Goal: Transaction & Acquisition: Purchase product/service

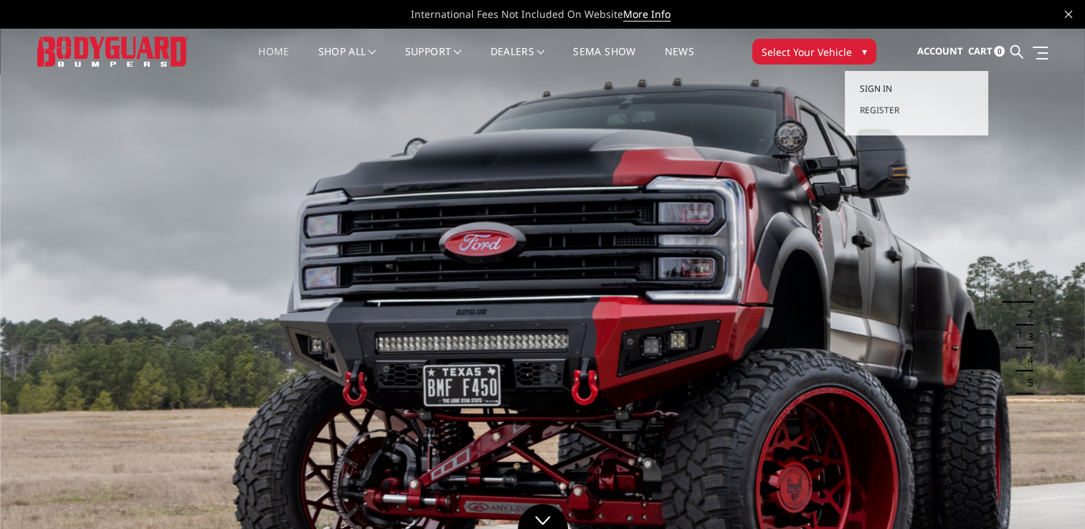
click at [875, 83] on span "Sign in" at bounding box center [875, 88] width 32 height 12
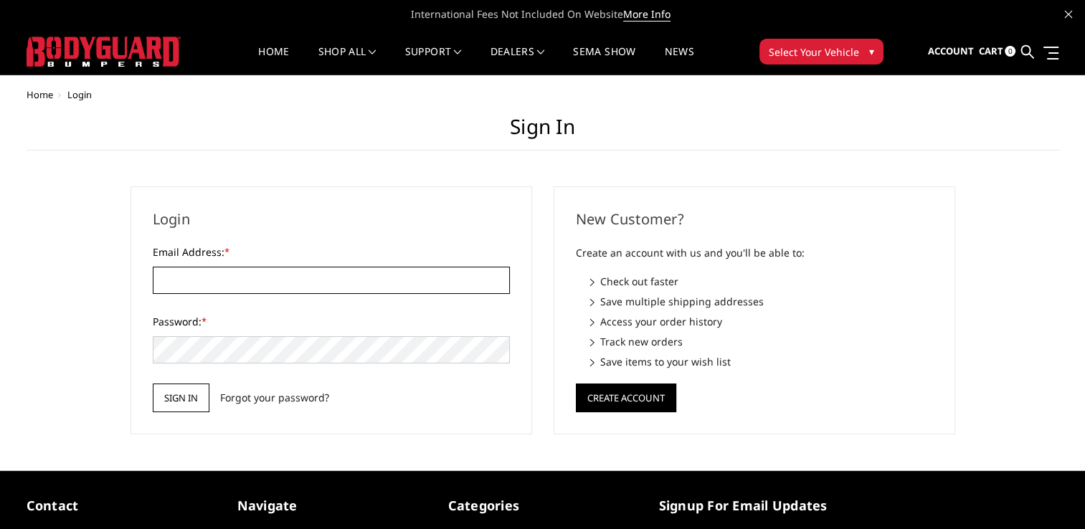
type input "bradenaugustus@yahoo.com"
click at [196, 389] on input "Sign in" at bounding box center [181, 398] width 57 height 29
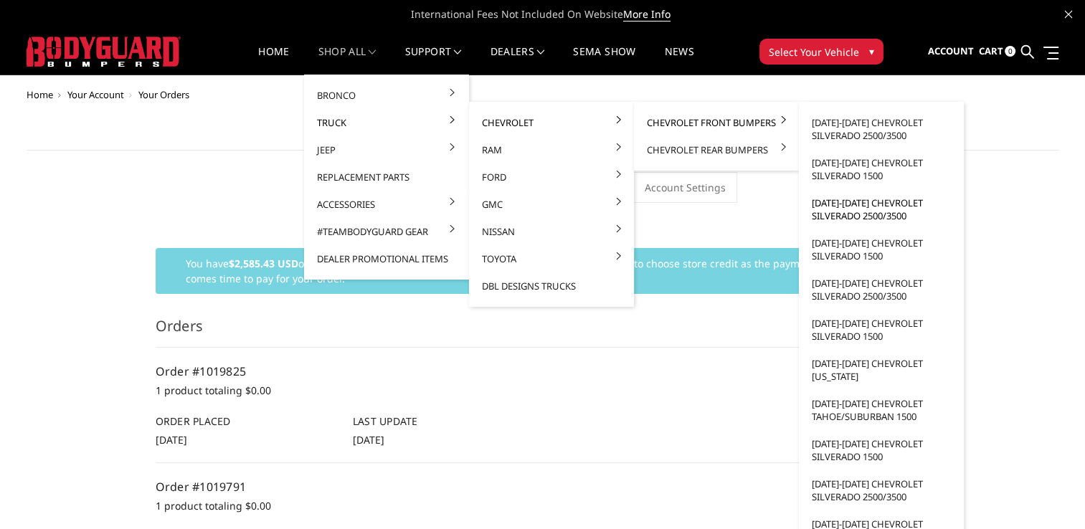
click at [880, 211] on link "[DATE]-[DATE] Chevrolet Silverado 2500/3500" at bounding box center [881, 209] width 153 height 40
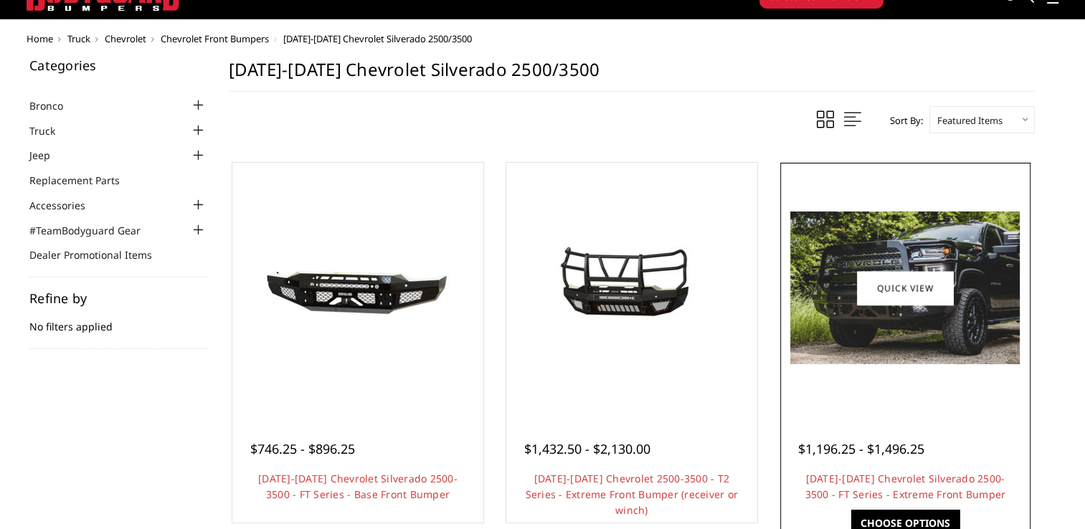
scroll to position [143, 0]
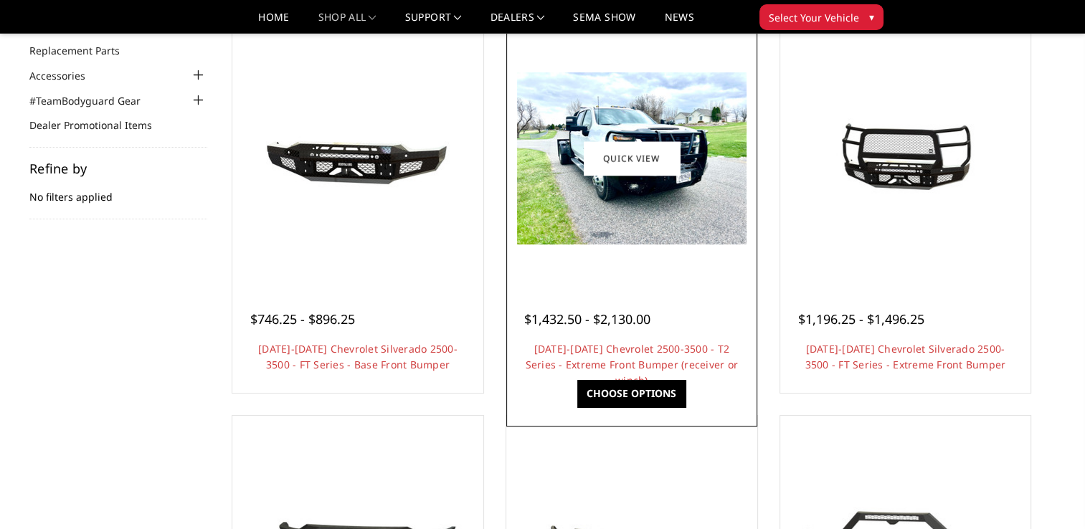
click at [668, 224] on img at bounding box center [631, 158] width 229 height 172
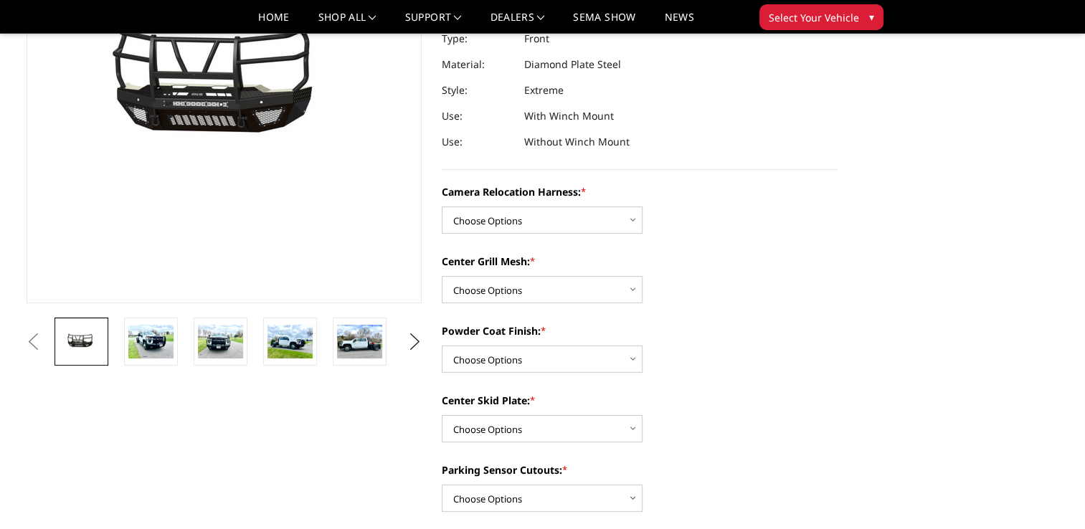
scroll to position [215, 0]
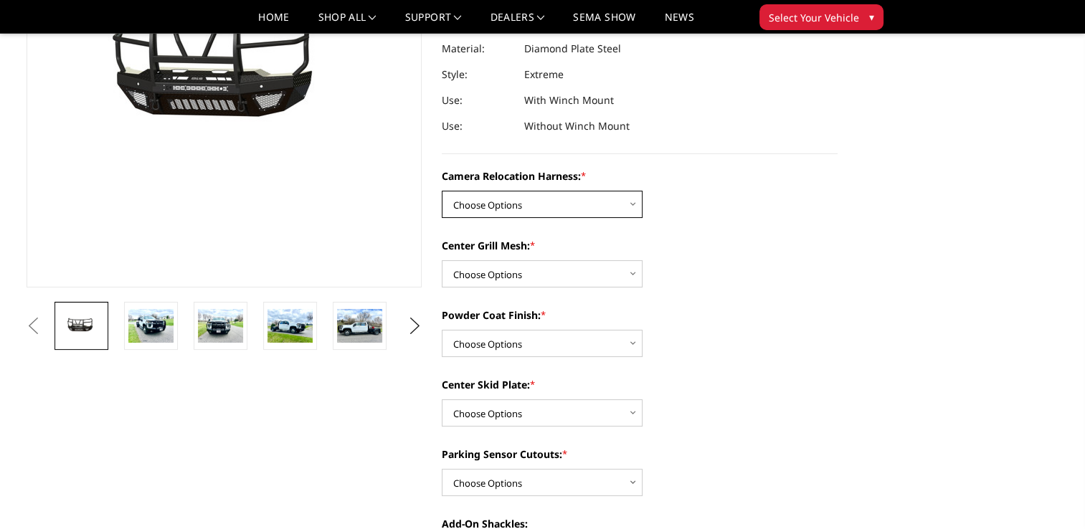
click at [615, 199] on select "Choose Options Without camera harness With camera harness" at bounding box center [542, 204] width 201 height 27
select select "3776"
click at [442, 191] on select "Choose Options Without camera harness With camera harness" at bounding box center [542, 204] width 201 height 27
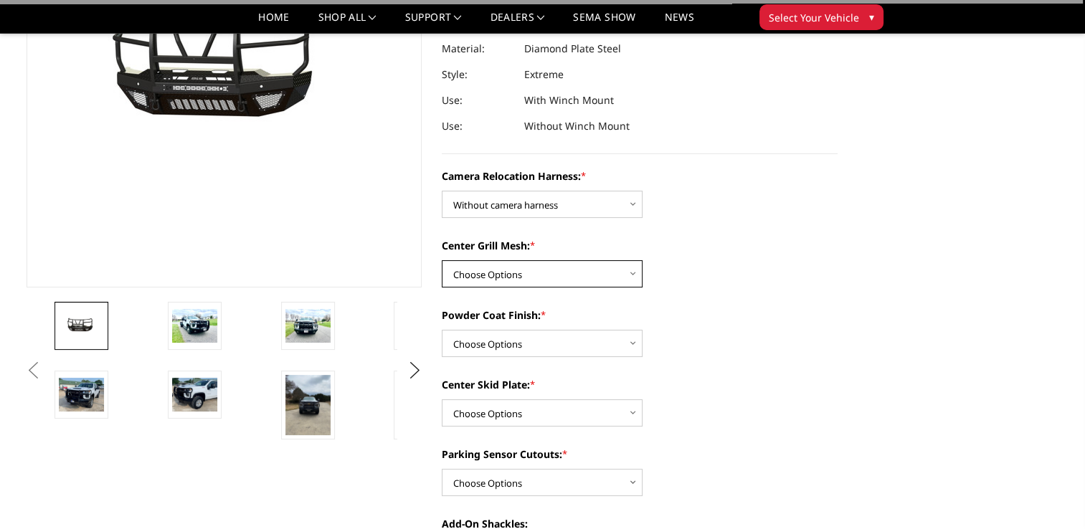
click at [498, 279] on select "Choose Options Without expanded metal With expanded metal" at bounding box center [542, 273] width 201 height 27
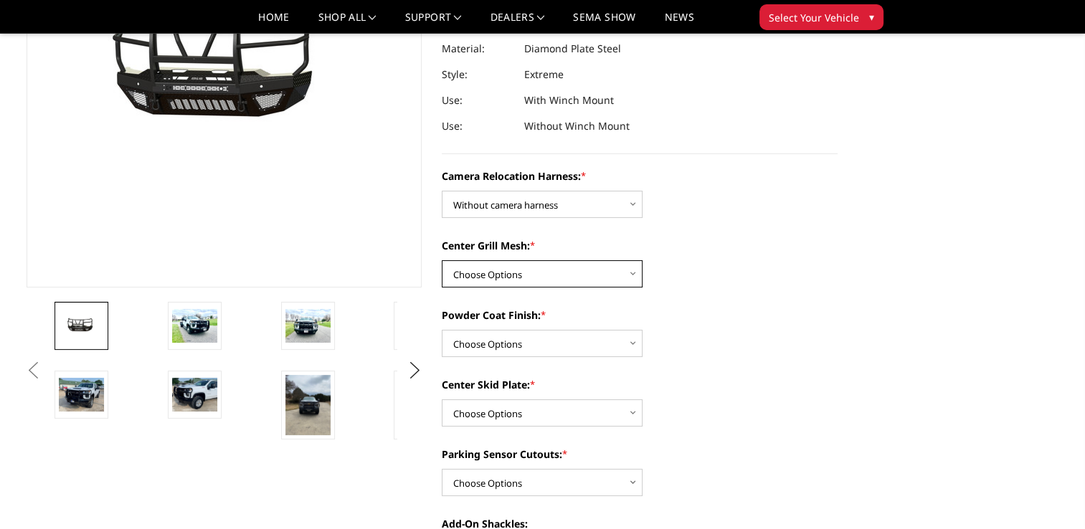
select select "3774"
click at [442, 260] on select "Choose Options Without expanded metal With expanded metal" at bounding box center [542, 273] width 201 height 27
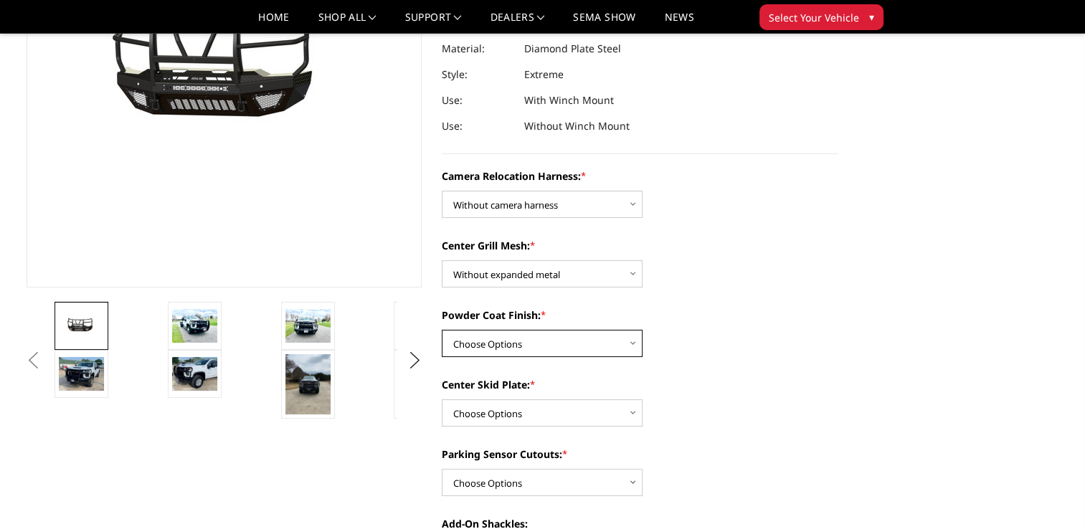
click at [523, 338] on select "Choose Options Textured Black Powder Coat Gloss Black Powder Coat Bare Metal" at bounding box center [542, 343] width 201 height 27
select select "3771"
click at [442, 330] on select "Choose Options Textured Black Powder Coat Gloss Black Powder Coat Bare Metal" at bounding box center [542, 343] width 201 height 27
click at [542, 414] on select "Choose Options Winch Mount Skid Plate Standard Skid Plate (included) 2" Receive…" at bounding box center [542, 412] width 201 height 27
select select "3768"
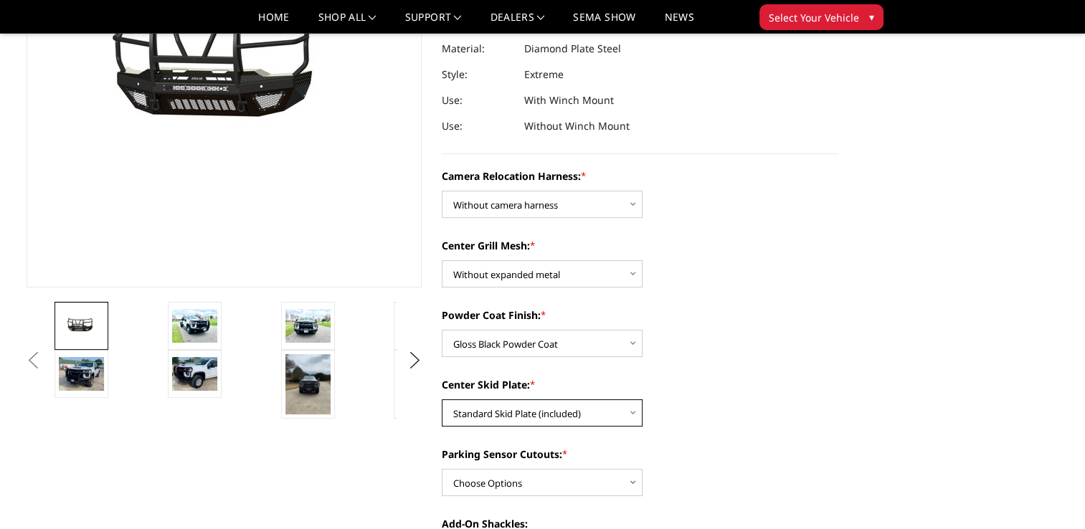
click at [442, 399] on select "Choose Options Winch Mount Skid Plate Standard Skid Plate (included) 2" Receive…" at bounding box center [542, 412] width 201 height 27
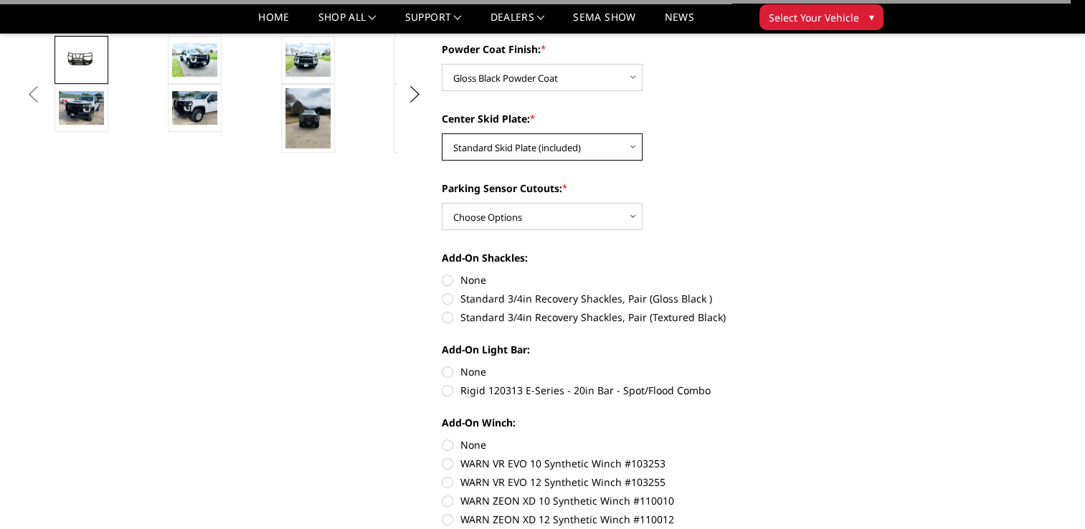
scroll to position [502, 0]
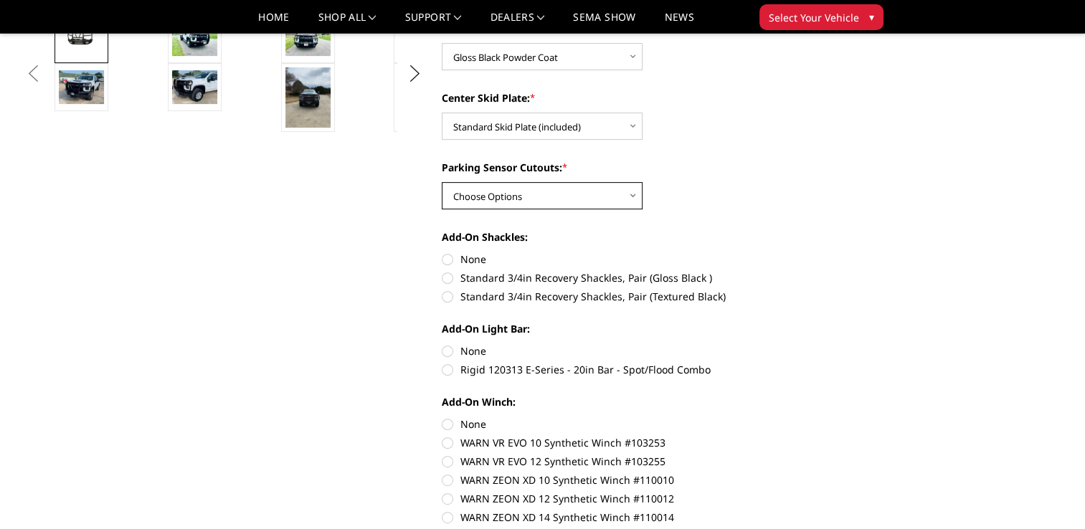
click at [527, 202] on select "Choose Options Yes - With Parking Sensor Cutouts" at bounding box center [542, 195] width 201 height 27
select select "3766"
click at [442, 182] on select "Choose Options Yes - With Parking Sensor Cutouts" at bounding box center [542, 195] width 201 height 27
click at [455, 264] on label "None" at bounding box center [640, 259] width 396 height 15
click at [442, 252] on input "None" at bounding box center [442, 252] width 1 height 1
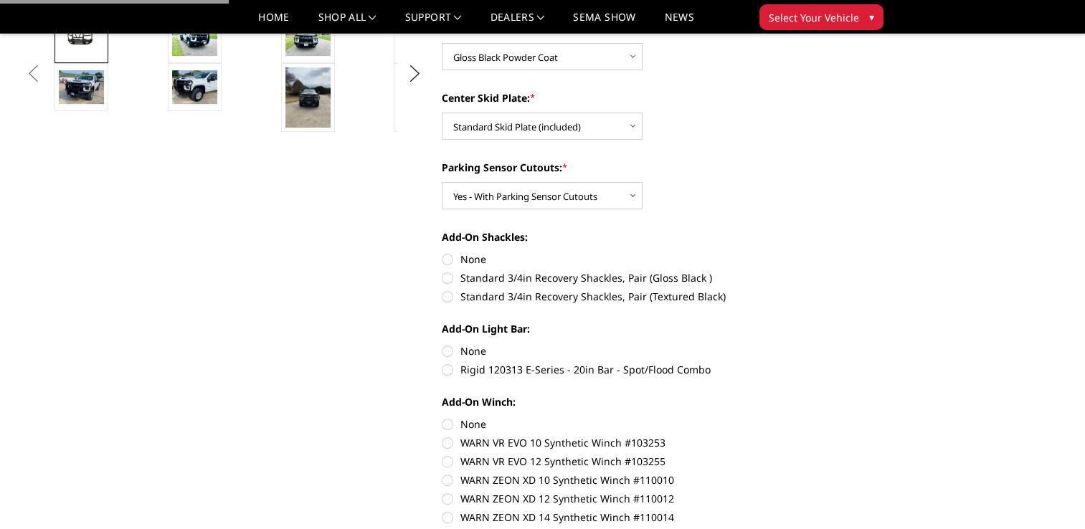
radio input "true"
click at [459, 351] on label "None" at bounding box center [640, 350] width 396 height 15
click at [442, 344] on input "None" at bounding box center [442, 343] width 1 height 1
radio input "true"
click at [462, 421] on label "None" at bounding box center [640, 424] width 396 height 15
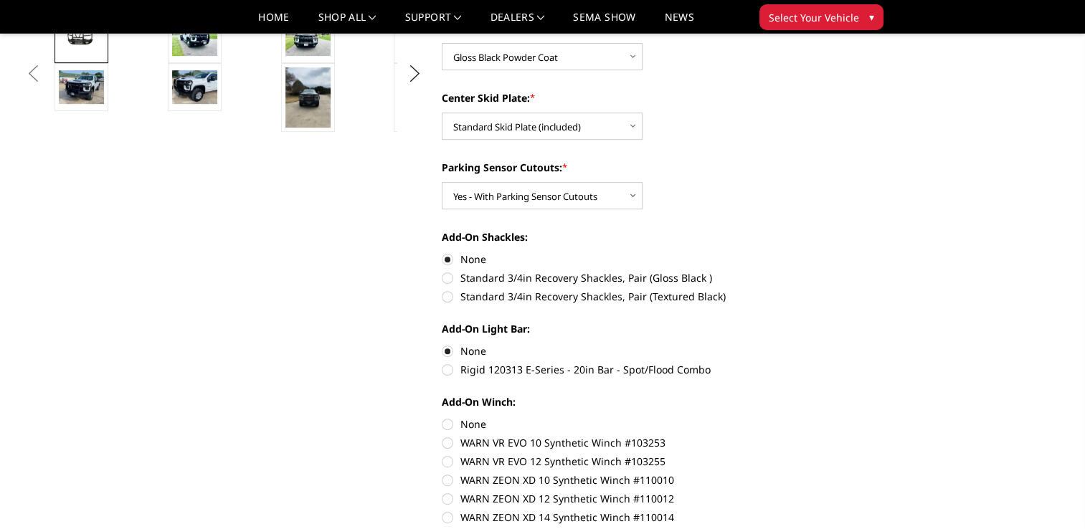
click at [442, 417] on input "None" at bounding box center [442, 417] width 1 height 1
radio input "true"
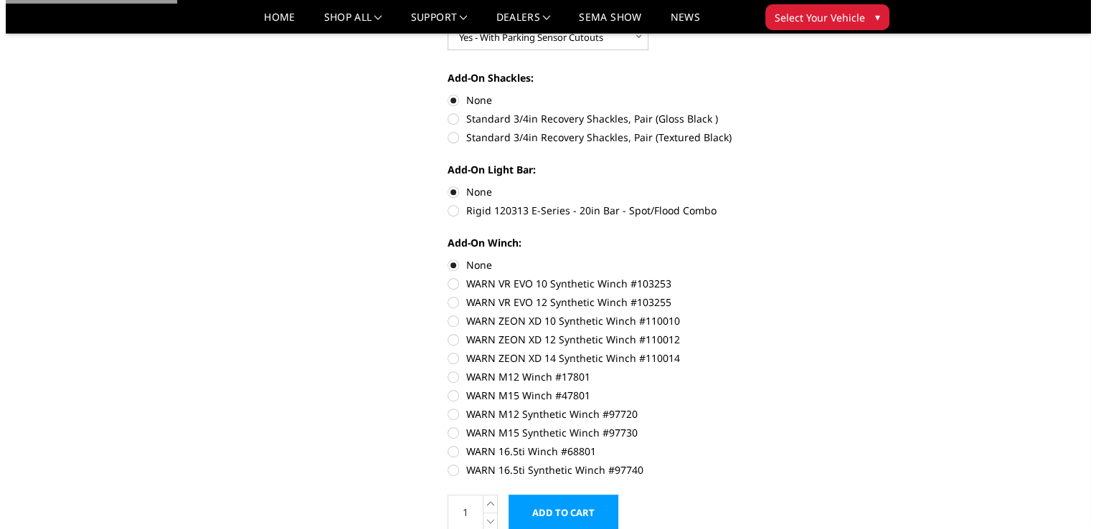
scroll to position [1004, 0]
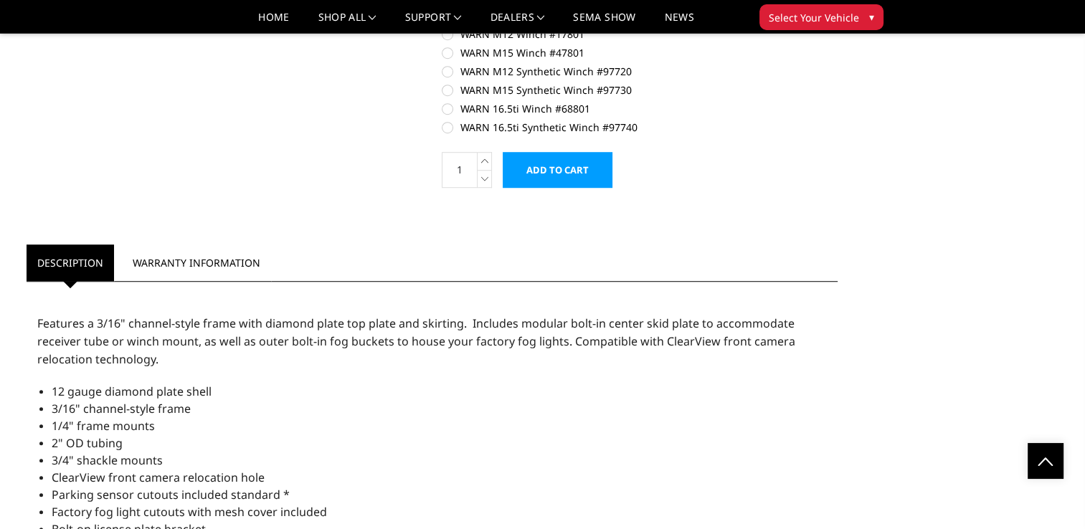
click at [594, 174] on input "Add to Cart" at bounding box center [558, 170] width 110 height 36
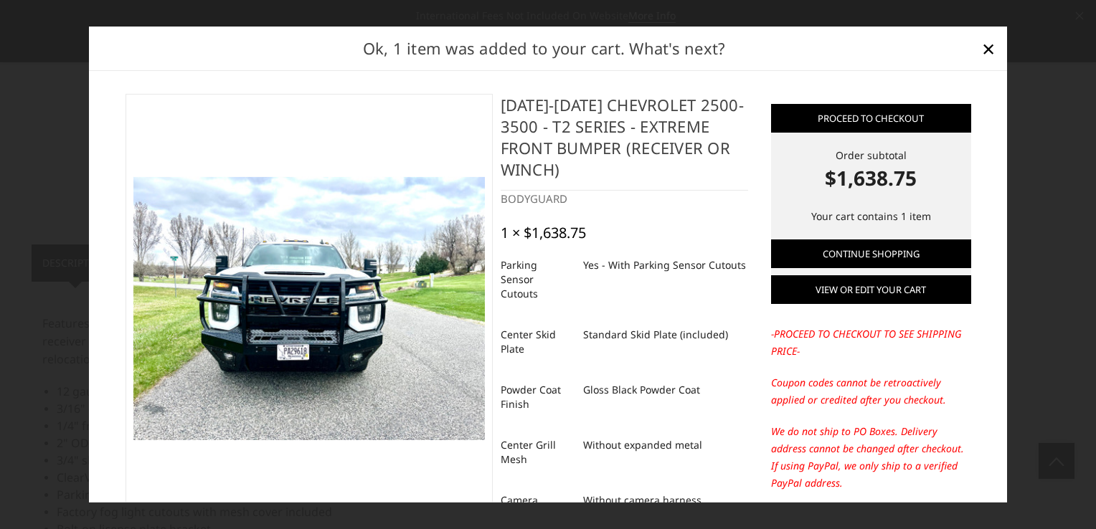
click at [863, 286] on link "View or edit your cart" at bounding box center [871, 289] width 200 height 29
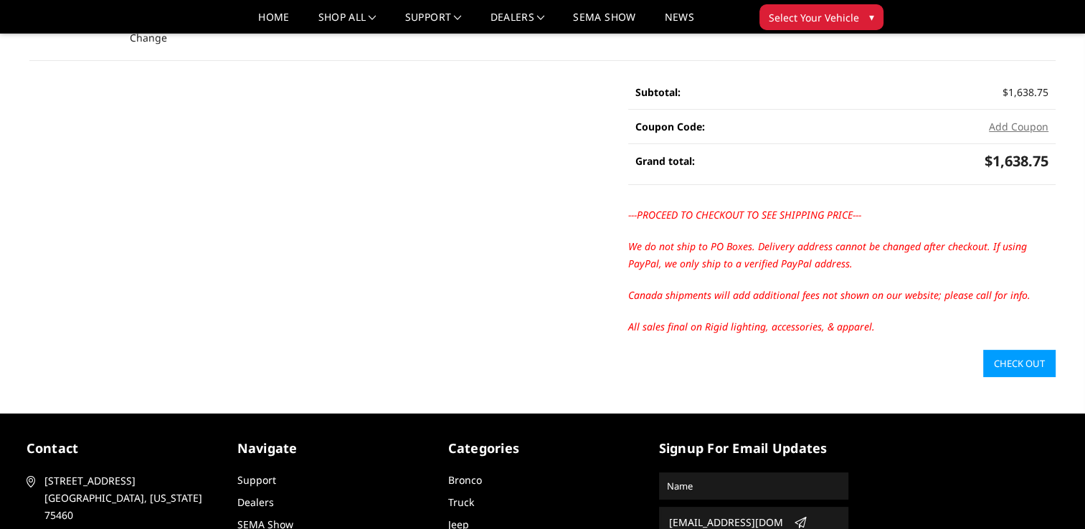
scroll to position [287, 0]
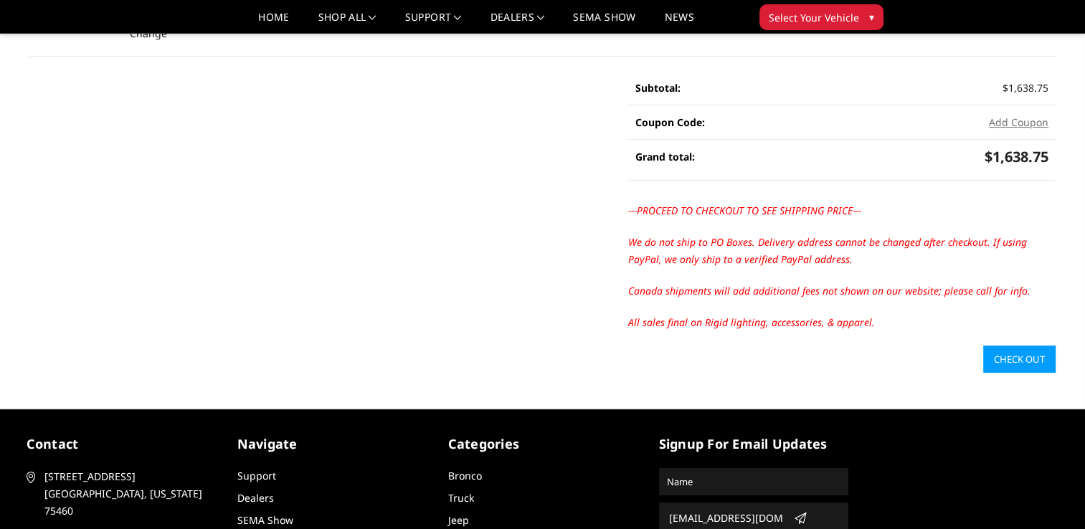
click at [1021, 360] on link "Check out" at bounding box center [1019, 359] width 72 height 27
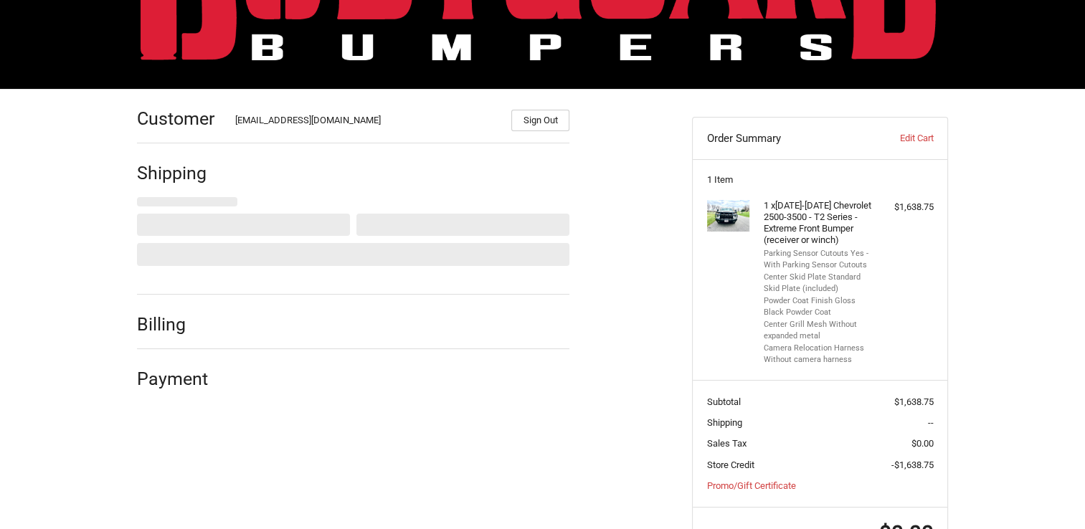
scroll to position [163, 0]
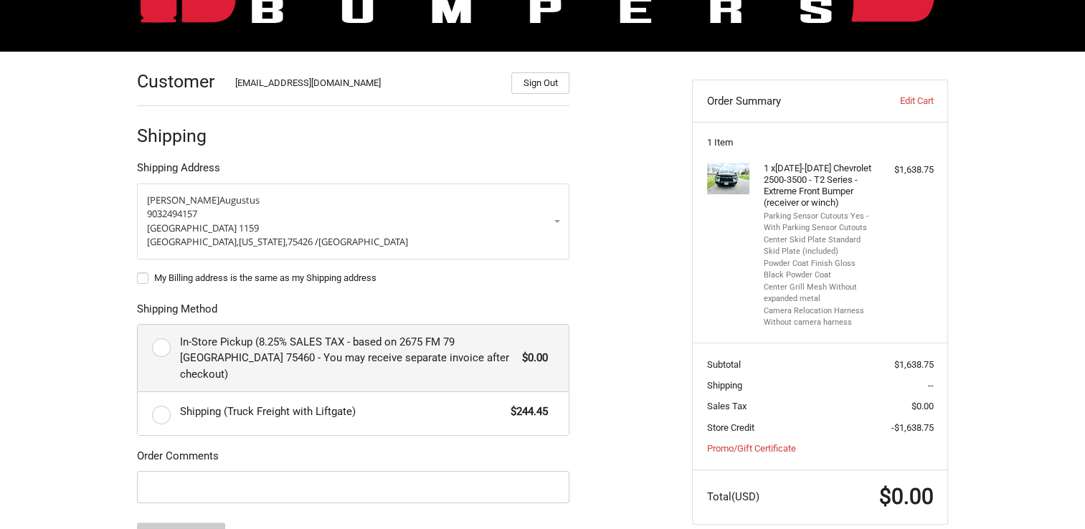
click at [158, 346] on label "In-Store Pickup (8.25% SALES TAX - based on 2675 FM 79 Paris TX 75460 - You may…" at bounding box center [353, 358] width 431 height 67
click at [138, 326] on input "In-Store Pickup (8.25% SALES TAX - based on 2675 FM 79 Paris TX 75460 - You may…" at bounding box center [138, 325] width 1 height 1
radio input "true"
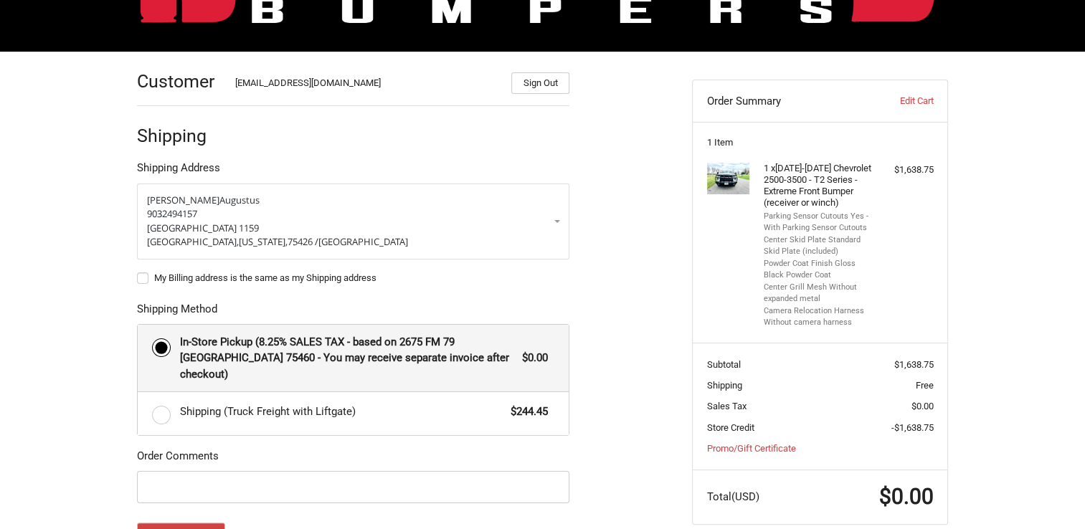
click at [141, 280] on label "My Billing address is the same as my Shipping address" at bounding box center [353, 277] width 432 height 11
click at [138, 272] on input "My Billing address is the same as my Shipping address" at bounding box center [137, 271] width 1 height 1
checkbox input "true"
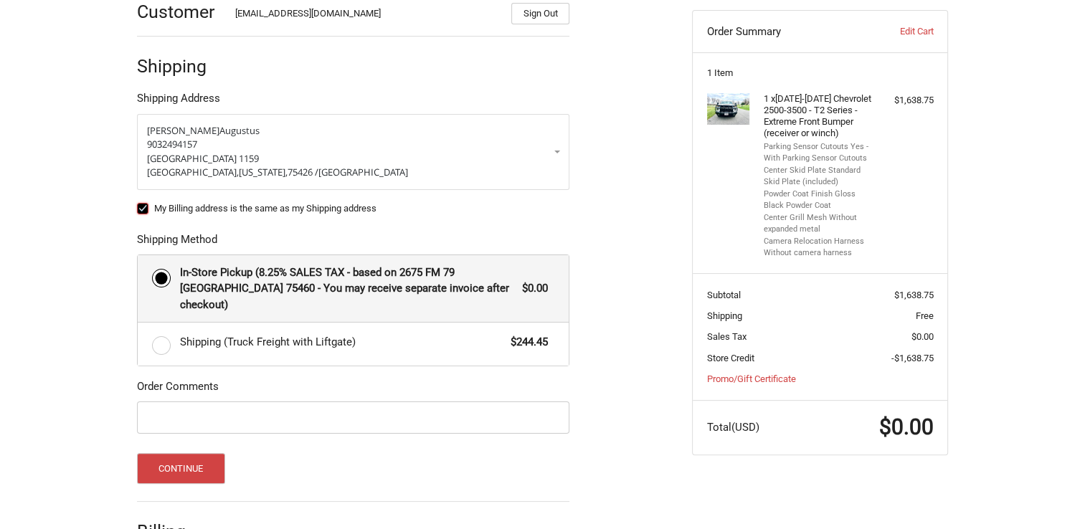
scroll to position [310, 0]
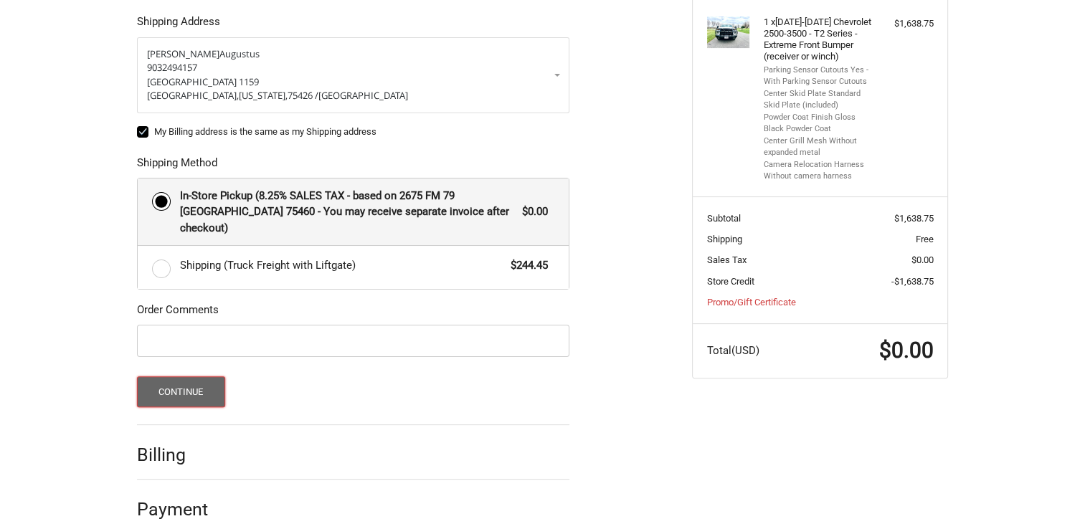
click at [158, 376] on button "Continue" at bounding box center [181, 391] width 88 height 31
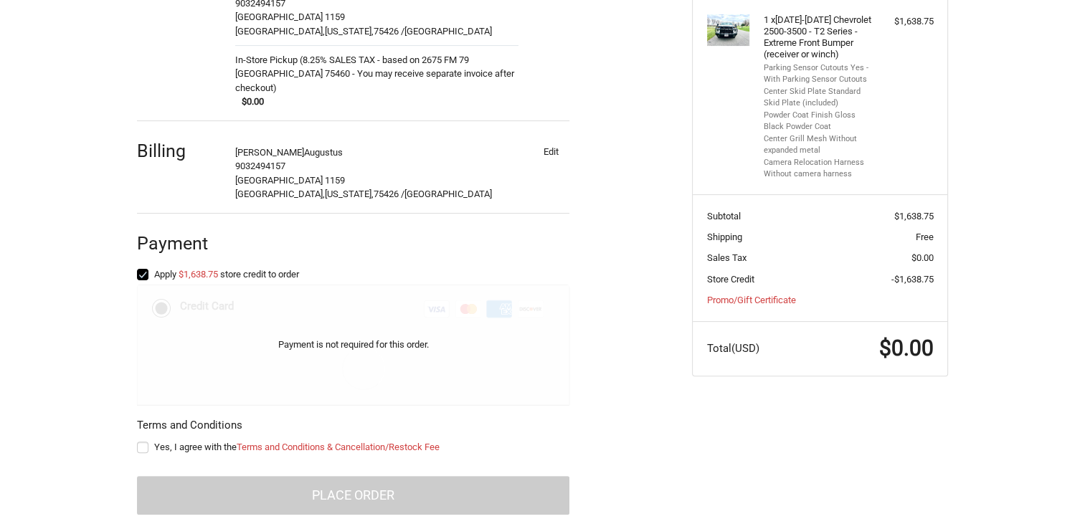
scroll to position [313, 0]
click at [141, 441] on label "Yes, I agree with the Terms and Conditions & Cancellation/Restock Fee" at bounding box center [353, 446] width 432 height 11
click at [138, 440] on input "Yes, I agree with the Terms and Conditions & Cancellation/Restock Fee" at bounding box center [137, 440] width 1 height 1
checkbox input "true"
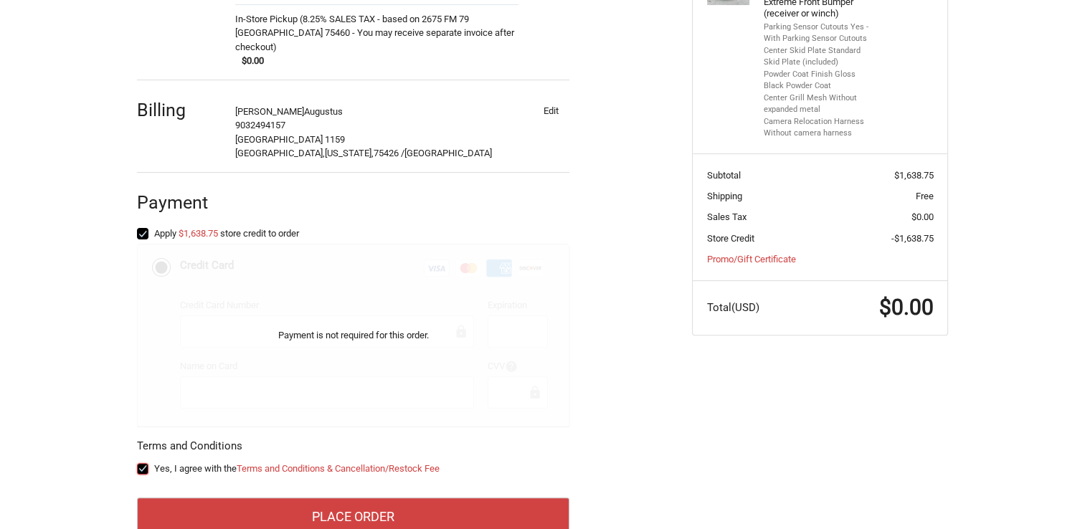
scroll to position [375, 0]
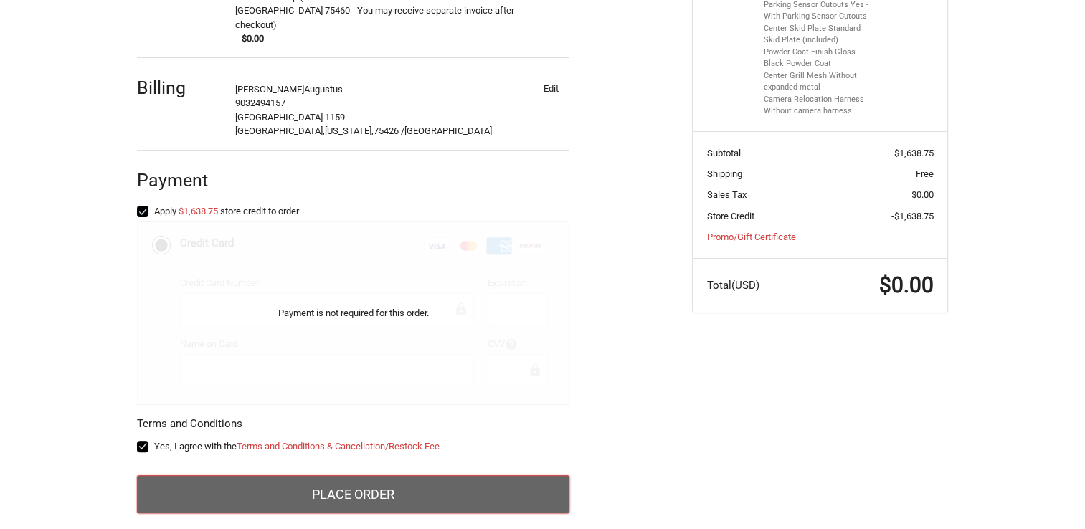
click at [323, 478] on button "Place Order" at bounding box center [353, 494] width 432 height 39
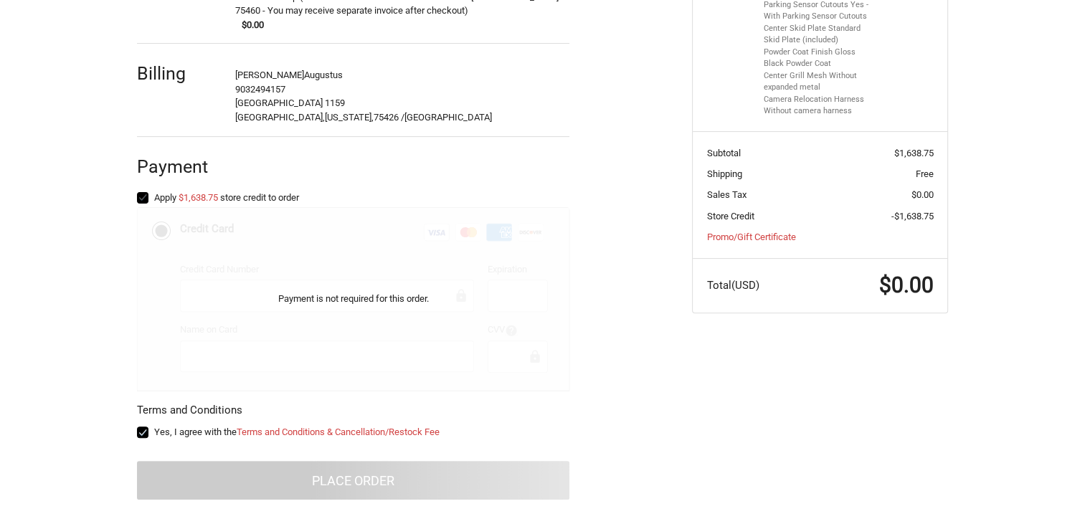
scroll to position [85, 0]
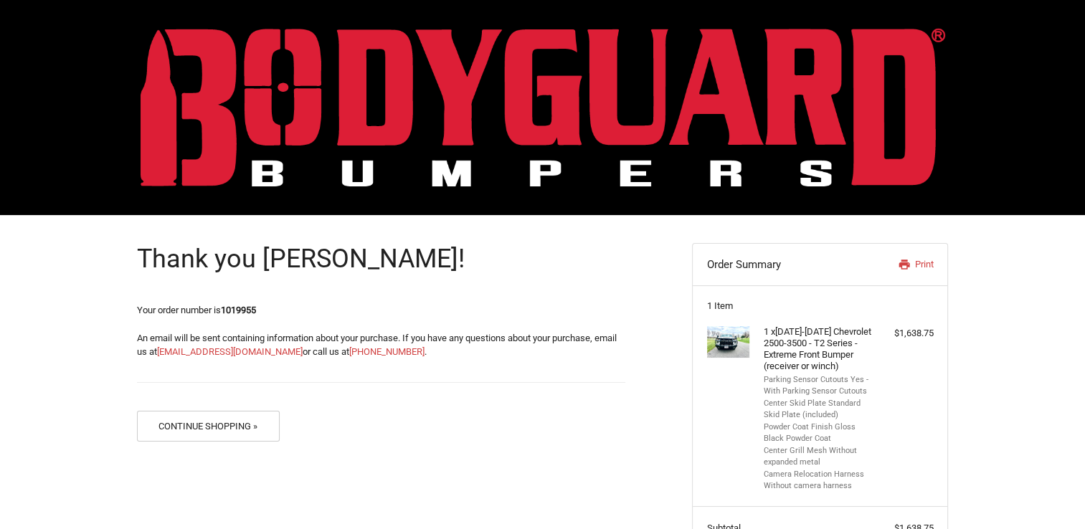
click at [473, 52] on img at bounding box center [543, 107] width 805 height 158
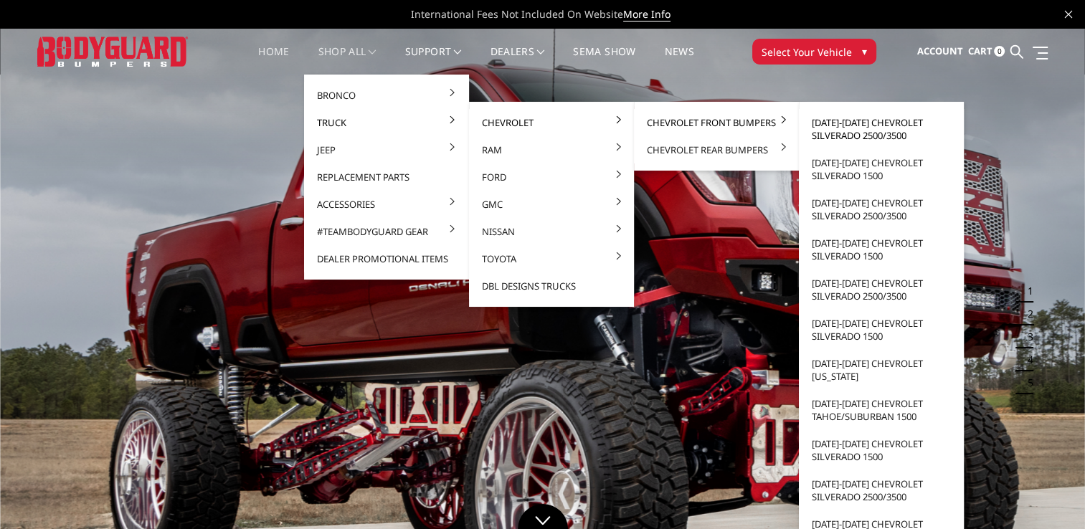
click at [855, 129] on link "2024-2025 Chevrolet Silverado 2500/3500" at bounding box center [881, 129] width 153 height 40
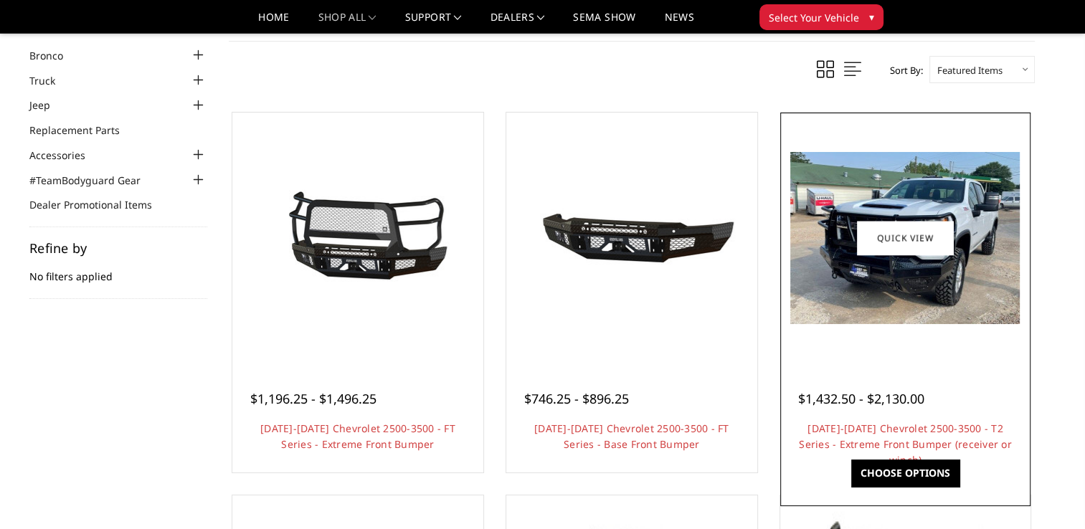
scroll to position [143, 0]
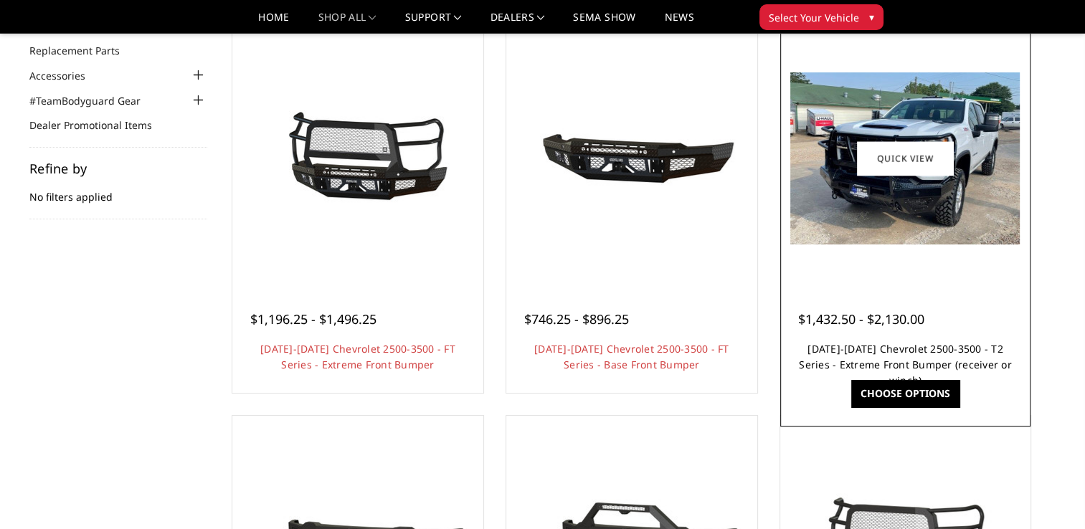
click at [958, 361] on link "[DATE]-[DATE] Chevrolet 2500-3500 - T2 Series - Extreme Front Bumper (receiver …" at bounding box center [905, 364] width 213 height 45
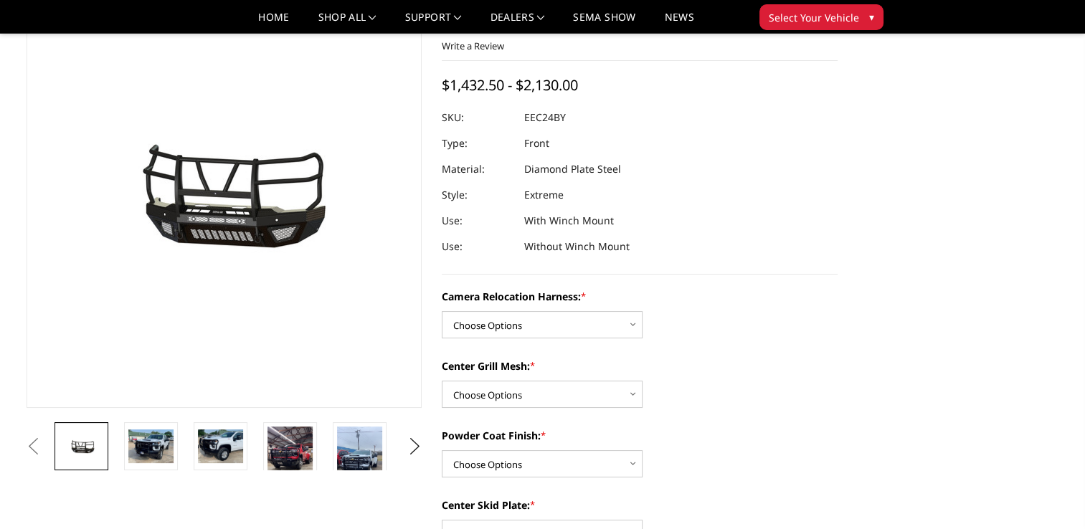
scroll to position [215, 0]
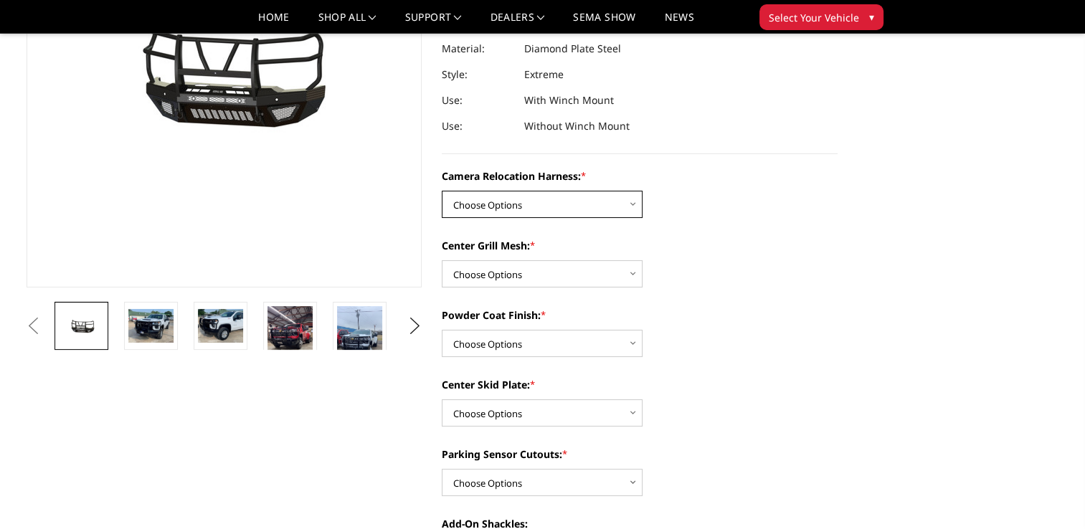
click at [573, 202] on select "Choose Options Without camera harness With camera harness" at bounding box center [542, 204] width 201 height 27
select select "3732"
click at [442, 191] on select "Choose Options Without camera harness With camera harness" at bounding box center [542, 204] width 201 height 27
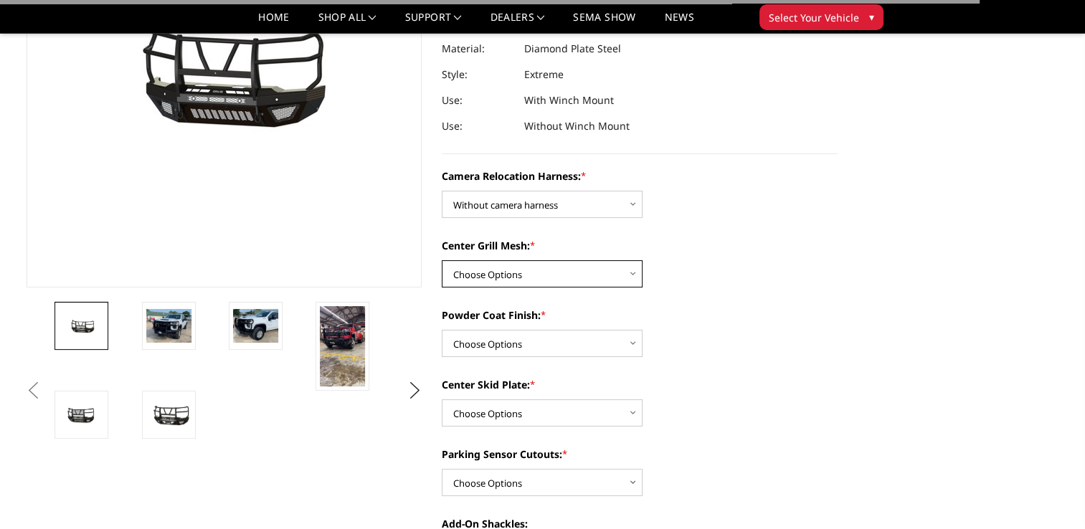
click at [559, 278] on select "Choose Options Without expanded metal With expanded metal" at bounding box center [542, 273] width 201 height 27
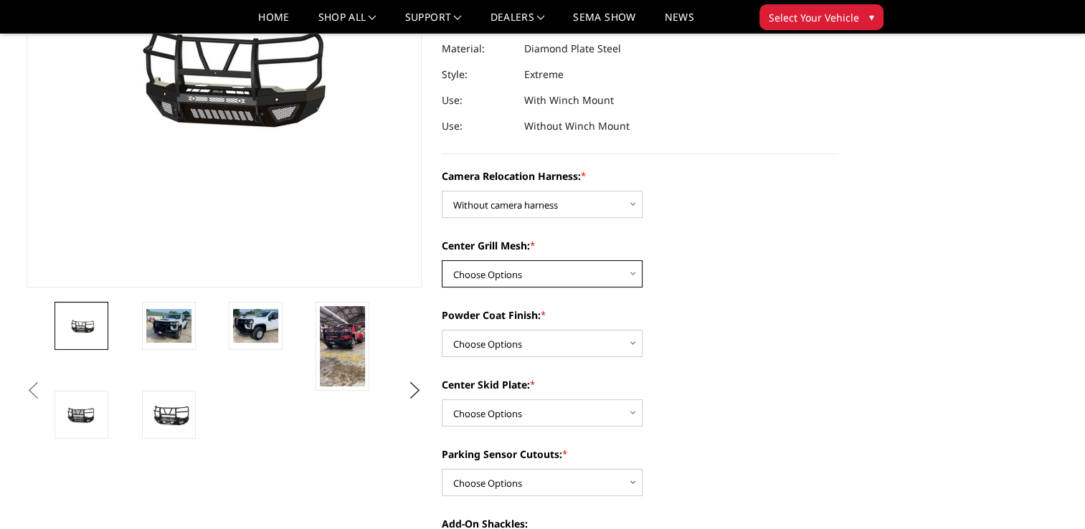
select select "3730"
click at [442, 260] on select "Choose Options Without expanded metal With expanded metal" at bounding box center [542, 273] width 201 height 27
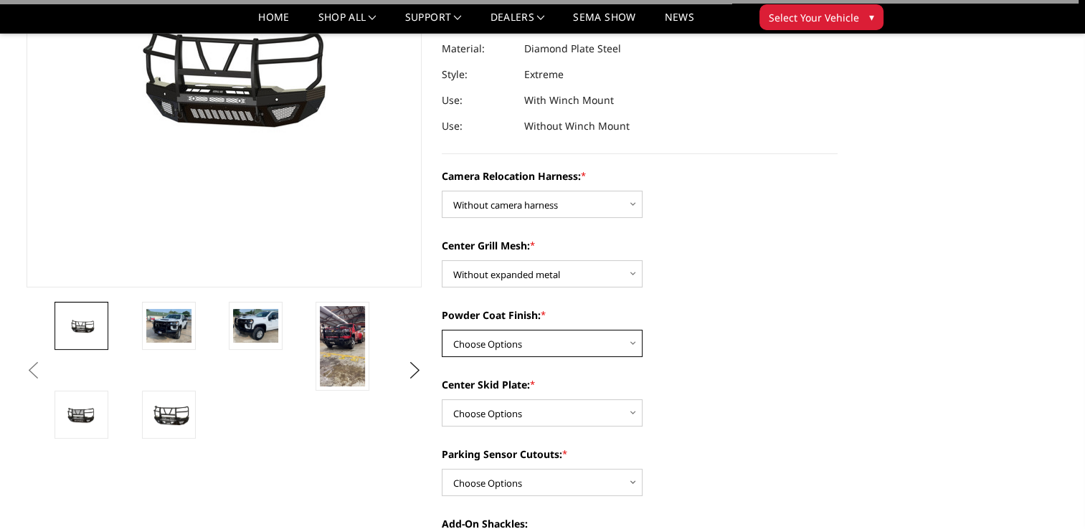
click at [561, 349] on select "Choose Options Textured Black Powder Coat Gloss Black Powder Coat Bare Metal" at bounding box center [542, 343] width 201 height 27
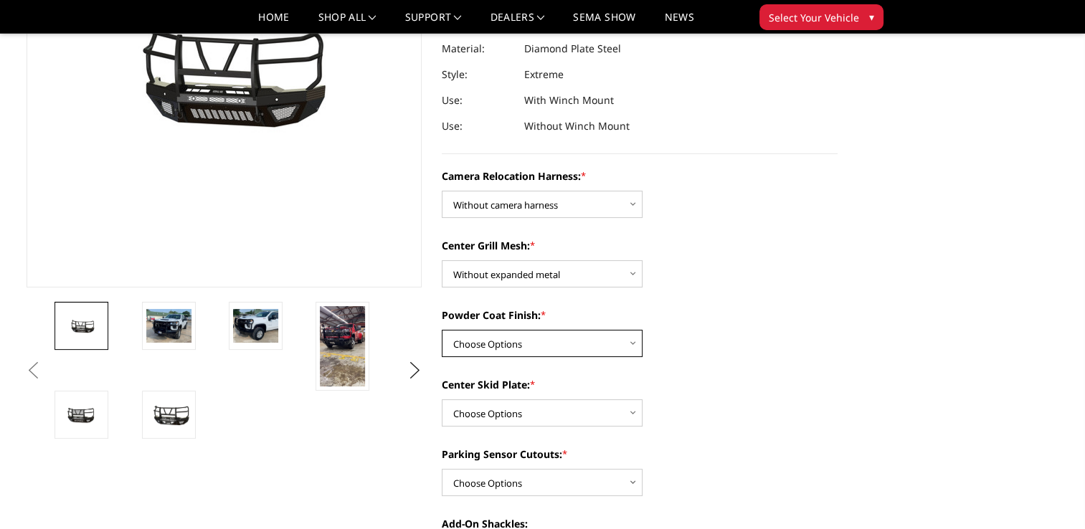
select select "3727"
click at [442, 330] on select "Choose Options Textured Black Powder Coat Gloss Black Powder Coat Bare Metal" at bounding box center [542, 343] width 201 height 27
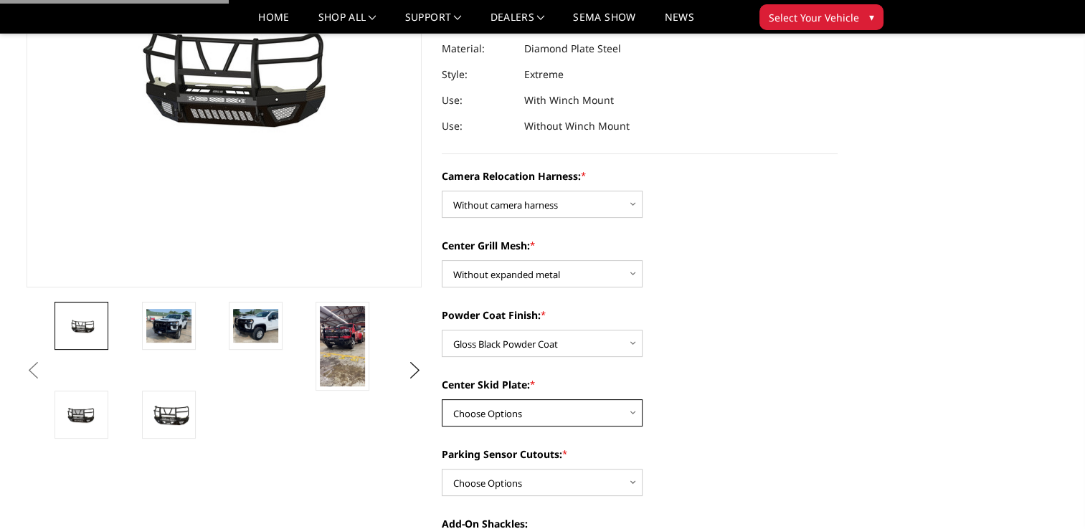
click at [539, 411] on select "Choose Options Winch Mount Skid Plate Standard Skid Plate (included) 2" Receive…" at bounding box center [542, 412] width 201 height 27
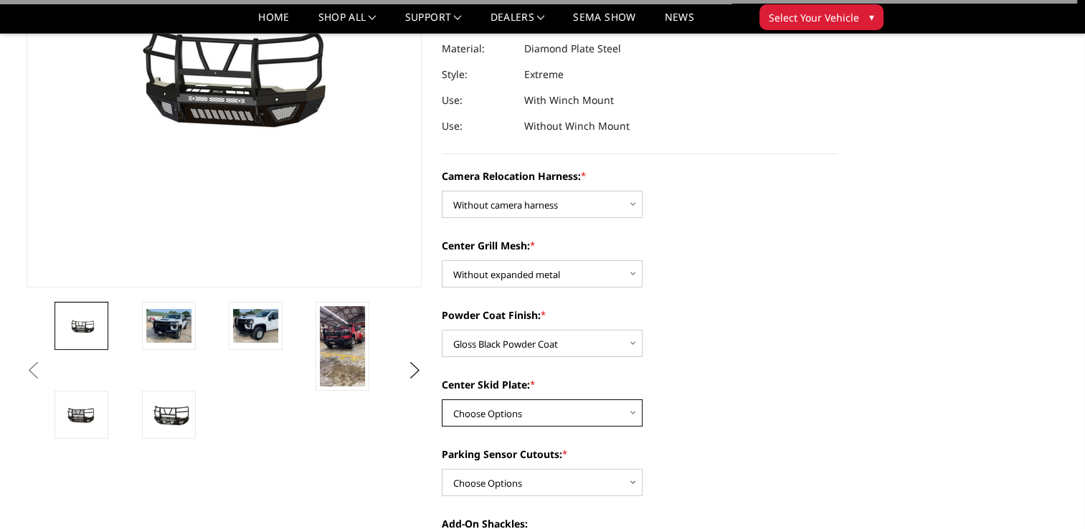
select select "3724"
click at [442, 399] on select "Choose Options Winch Mount Skid Plate Standard Skid Plate (included) 2" Receive…" at bounding box center [542, 412] width 201 height 27
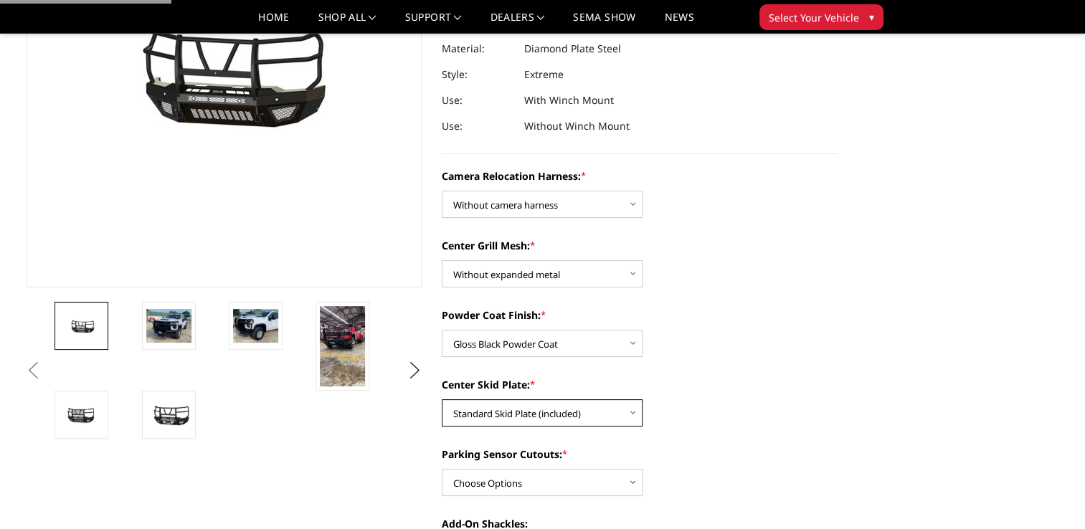
scroll to position [430, 0]
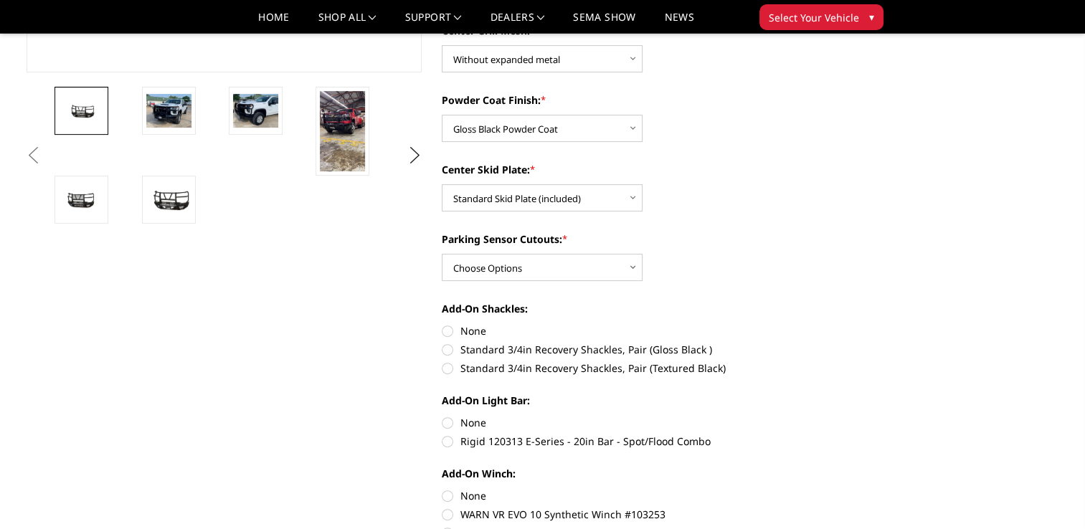
click at [525, 283] on div "Camera Relocation Harness: * Choose Options Without camera harness With camera …" at bounding box center [640, 329] width 396 height 752
click at [525, 278] on select "Choose Options Yes - With Parking Sensor Cutouts" at bounding box center [542, 267] width 201 height 27
select select "3722"
click at [442, 254] on select "Choose Options Yes - With Parking Sensor Cutouts" at bounding box center [542, 267] width 201 height 27
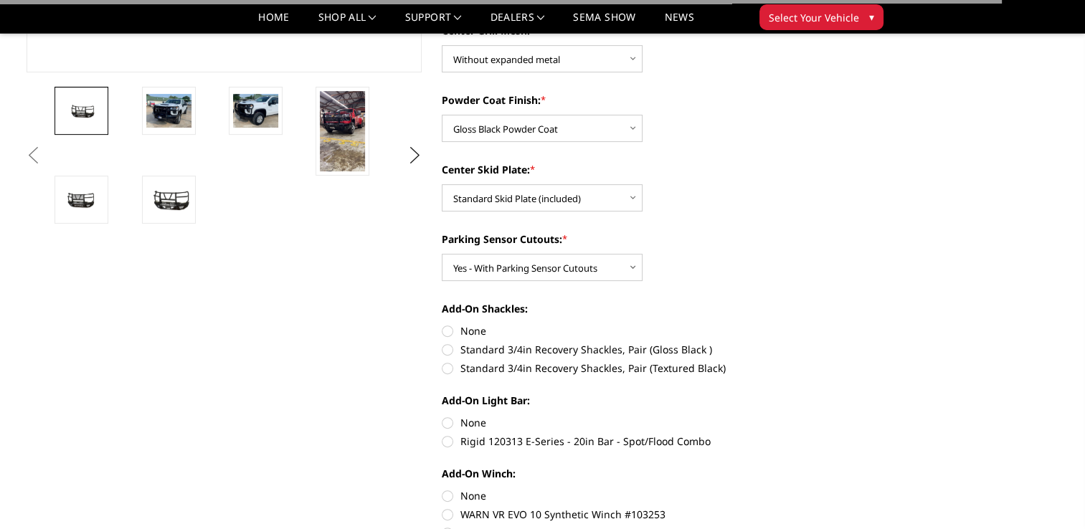
click at [452, 330] on label "None" at bounding box center [640, 330] width 396 height 15
click at [442, 324] on input "None" at bounding box center [442, 323] width 1 height 1
radio input "true"
click at [453, 426] on label "None" at bounding box center [640, 422] width 396 height 15
click at [442, 416] on input "None" at bounding box center [442, 415] width 1 height 1
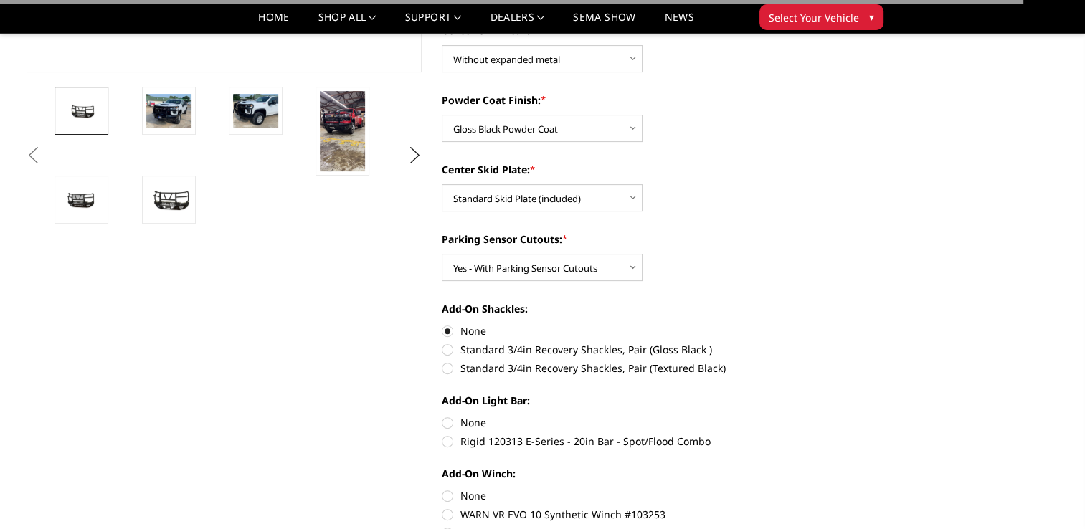
radio input "true"
click at [456, 498] on label "None" at bounding box center [640, 495] width 396 height 15
click at [442, 489] on input "None" at bounding box center [442, 488] width 1 height 1
radio input "true"
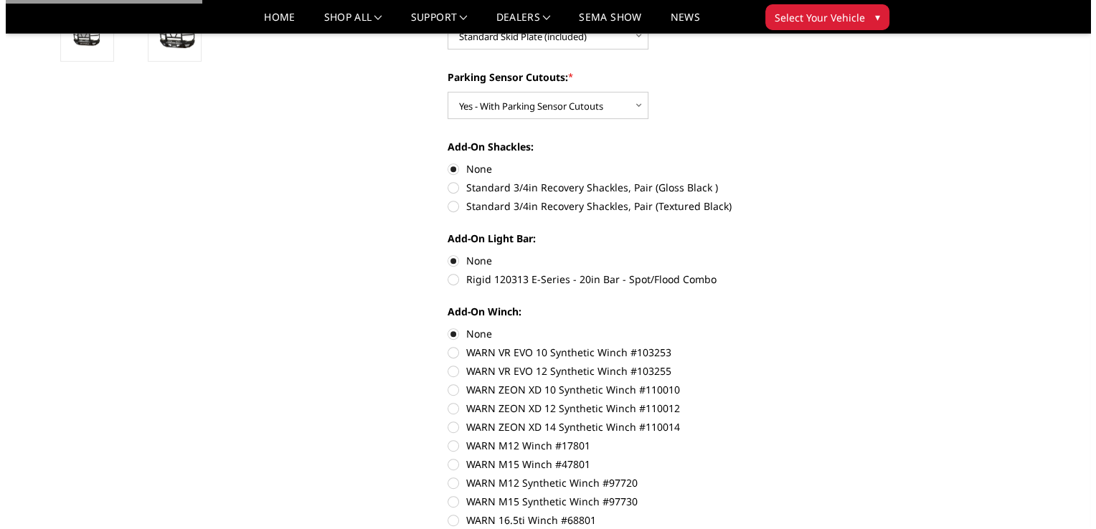
scroll to position [717, 0]
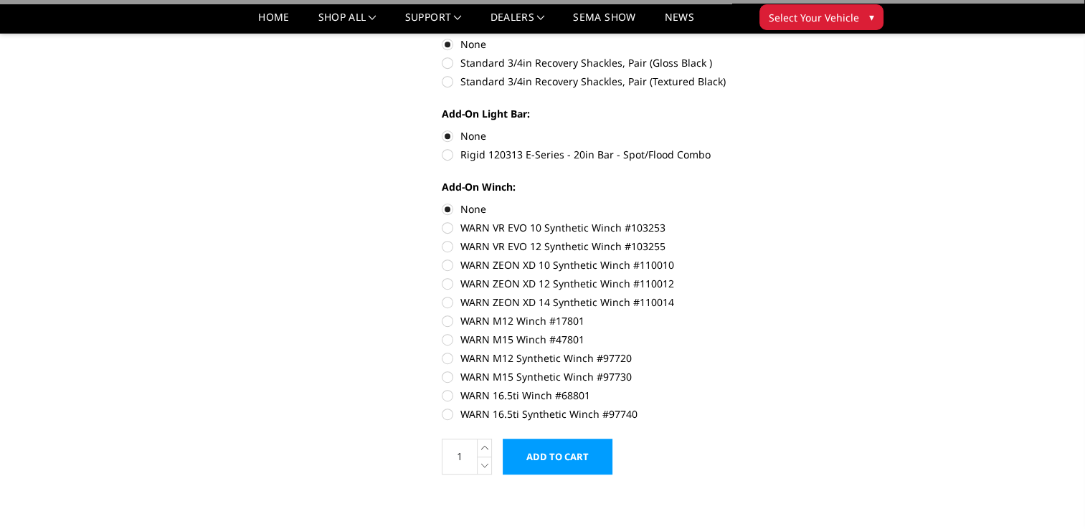
click at [584, 450] on input "Add to Cart" at bounding box center [558, 457] width 110 height 36
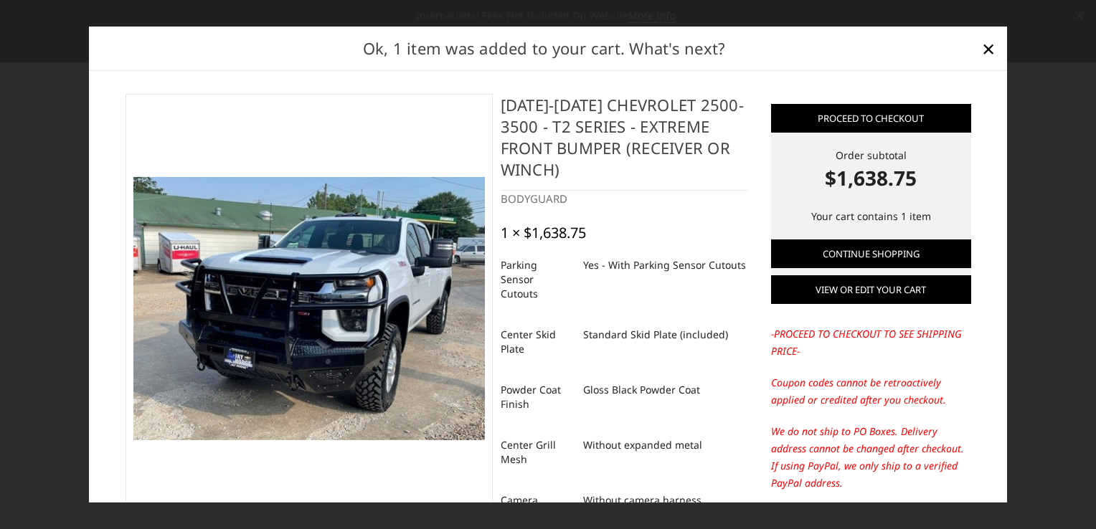
click at [877, 290] on link "View or edit your cart" at bounding box center [871, 289] width 200 height 29
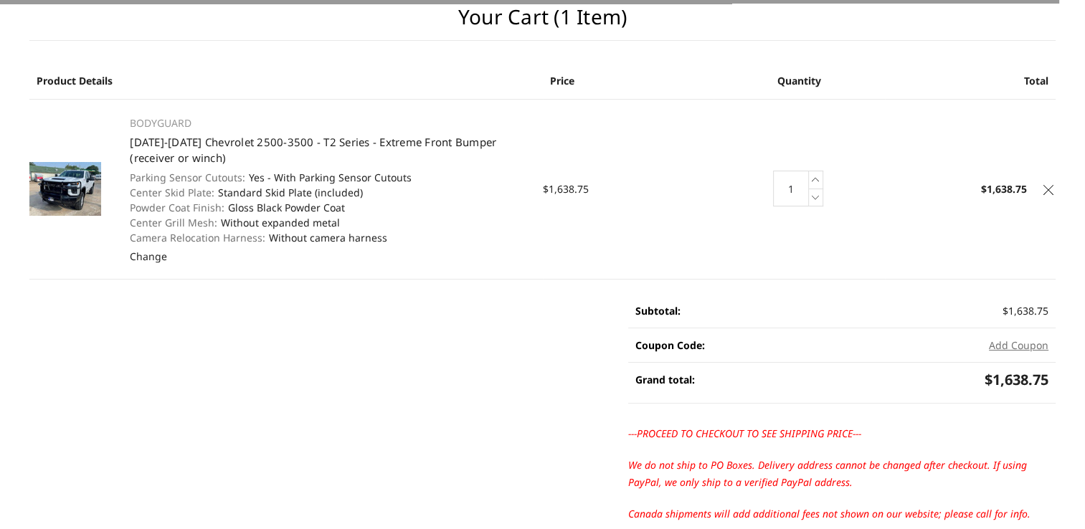
scroll to position [287, 0]
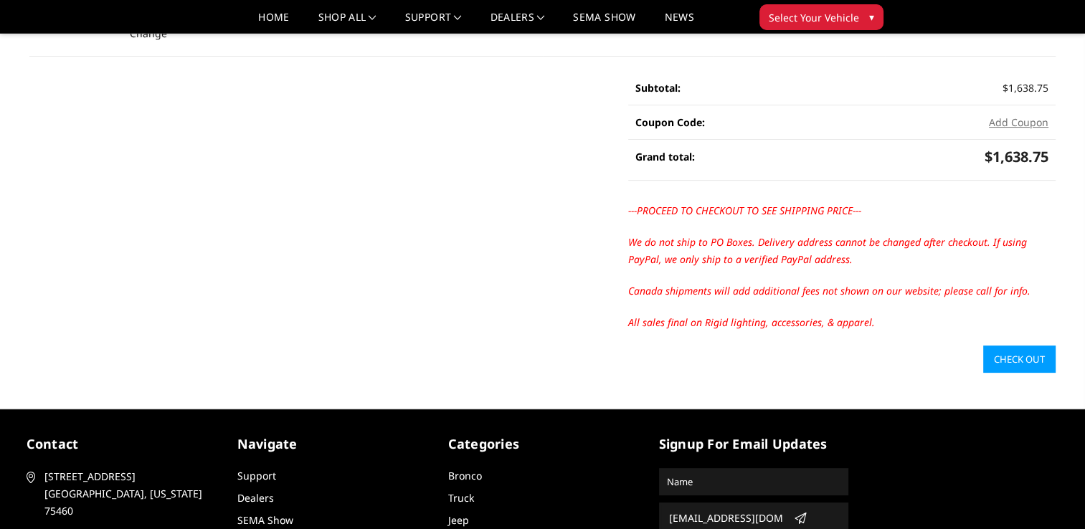
click at [1010, 364] on link "Check out" at bounding box center [1019, 359] width 72 height 27
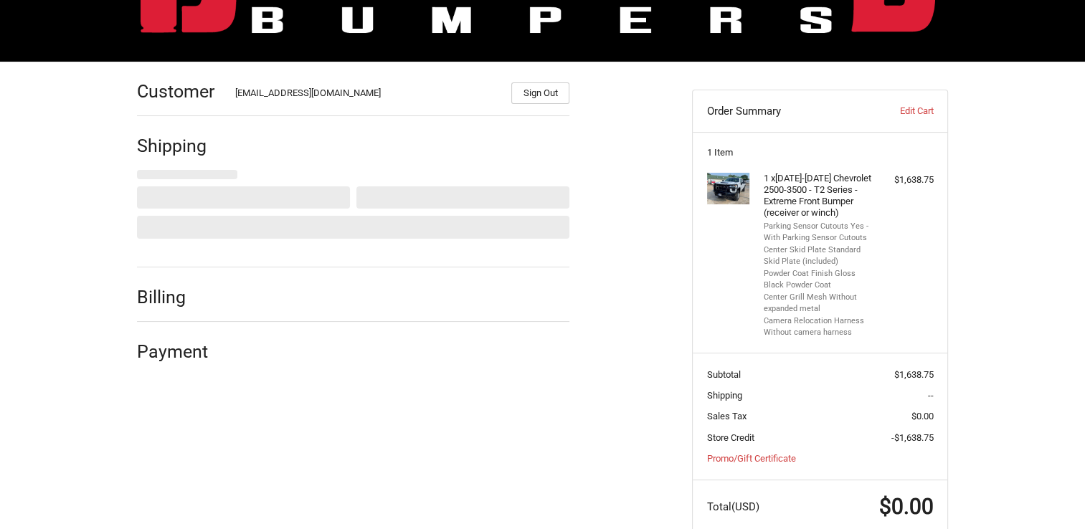
scroll to position [163, 0]
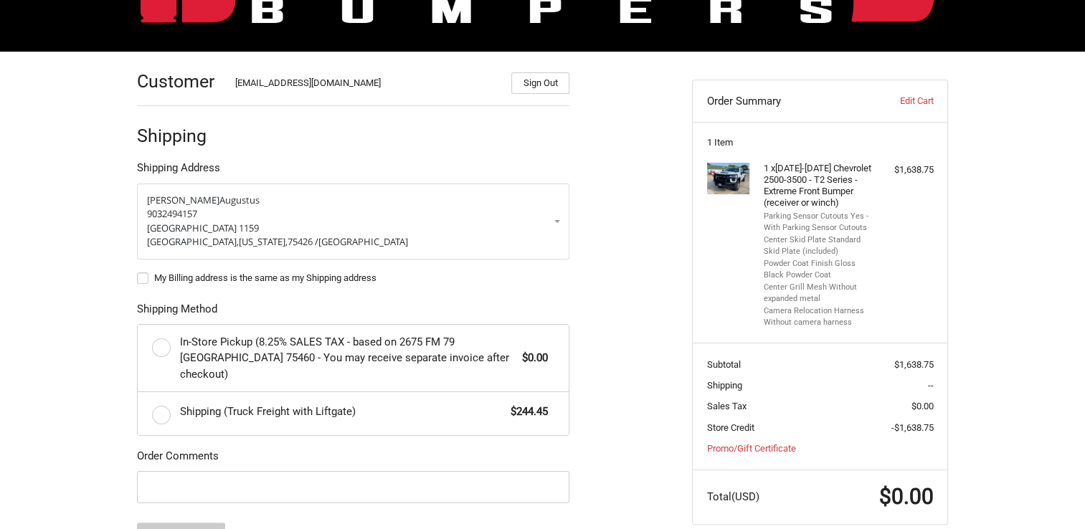
click at [151, 275] on label "My Billing address is the same as my Shipping address" at bounding box center [353, 277] width 432 height 11
click at [138, 272] on input "My Billing address is the same as my Shipping address" at bounding box center [137, 271] width 1 height 1
checkbox input "true"
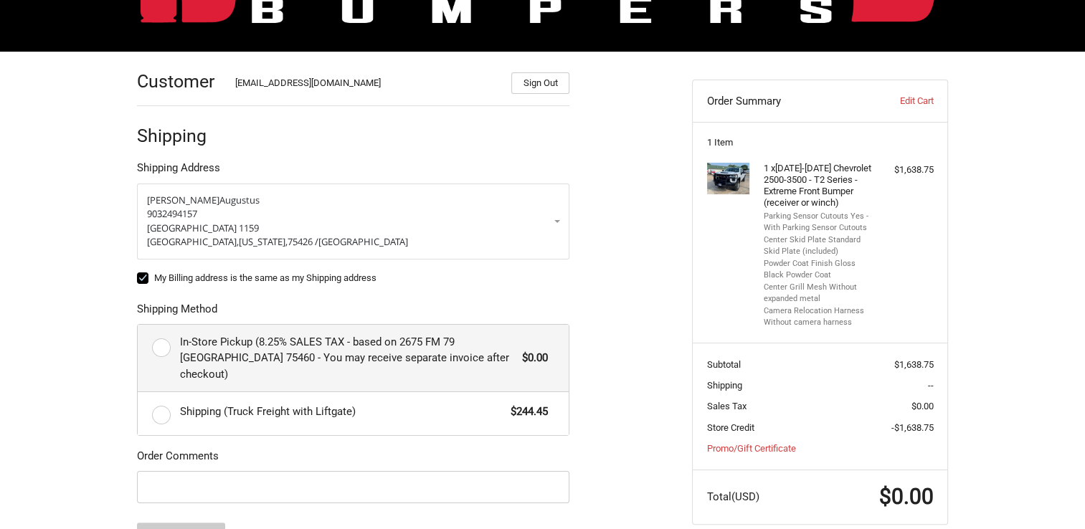
click at [156, 344] on label "In-Store Pickup (8.25% SALES TAX - based on 2675 FM 79 [GEOGRAPHIC_DATA] 75460 …" at bounding box center [353, 358] width 431 height 67
click at [138, 326] on input "In-Store Pickup (8.25% SALES TAX - based on 2675 FM 79 [GEOGRAPHIC_DATA] 75460 …" at bounding box center [138, 325] width 1 height 1
radio input "true"
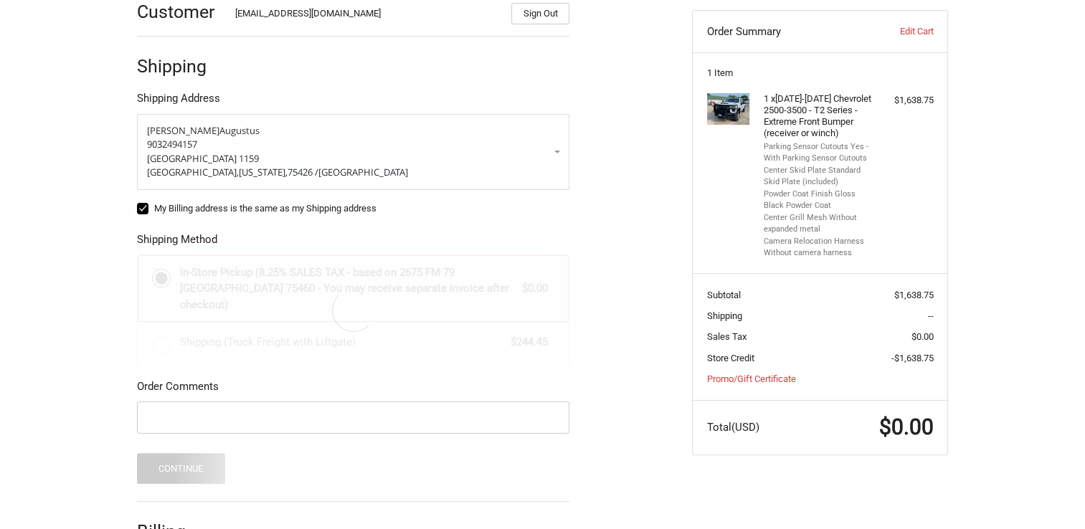
scroll to position [310, 0]
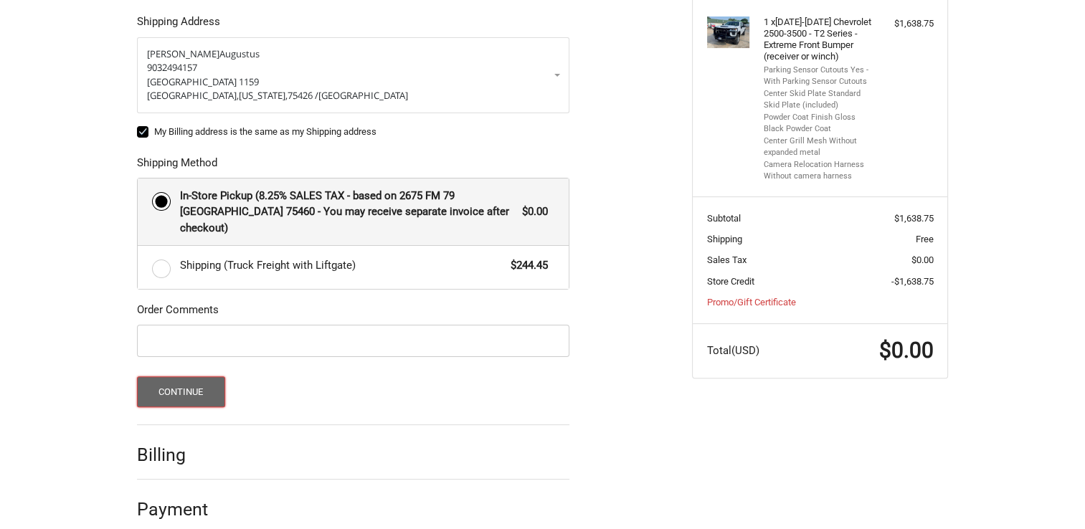
click at [209, 376] on button "Continue" at bounding box center [181, 391] width 88 height 31
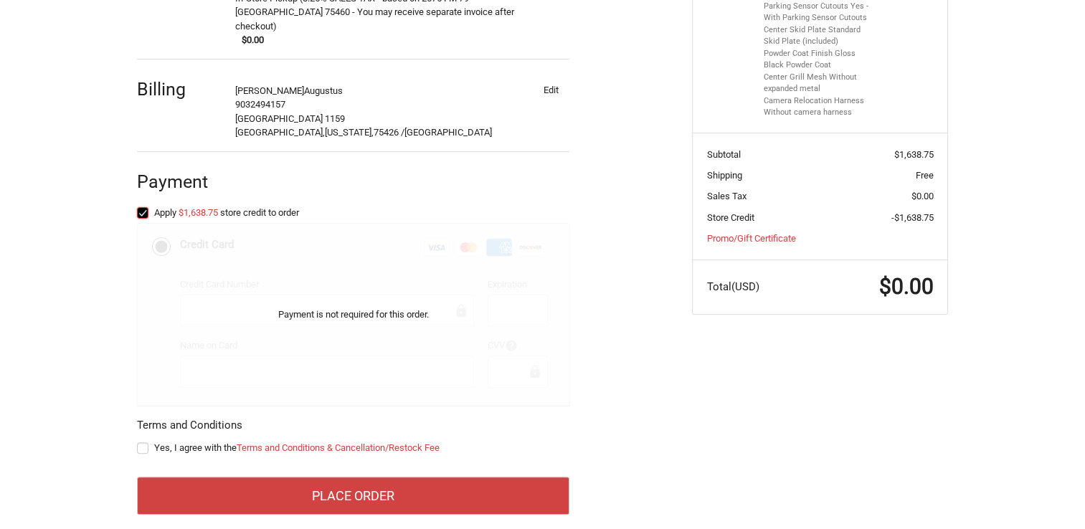
scroll to position [375, 0]
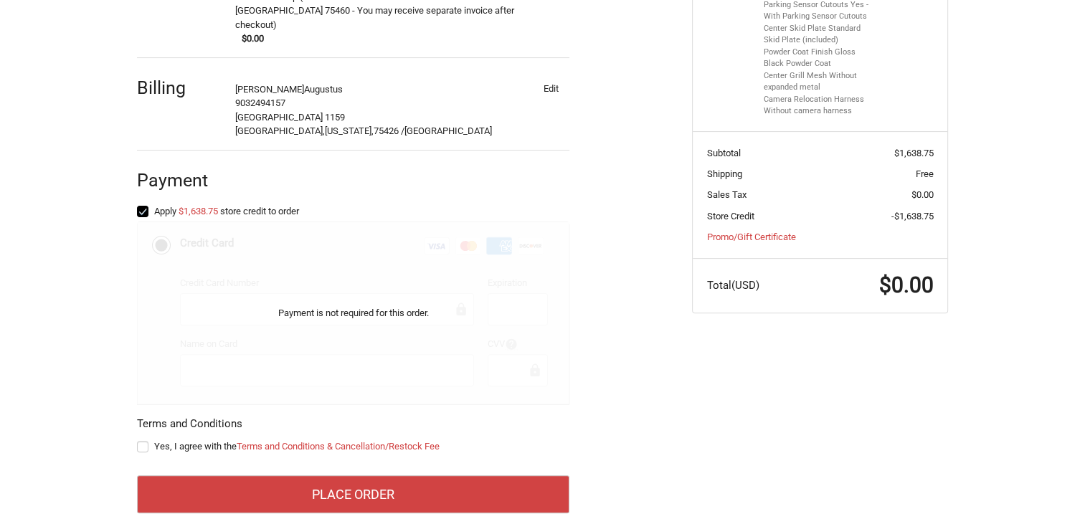
drag, startPoint x: 143, startPoint y: 430, endPoint x: 162, endPoint y: 448, distance: 26.4
click at [143, 441] on label "Yes, I agree with the Terms and Conditions & Cancellation/Restock Fee" at bounding box center [353, 446] width 432 height 11
click at [138, 440] on input "Yes, I agree with the Terms and Conditions & Cancellation/Restock Fee" at bounding box center [137, 440] width 1 height 1
checkbox input "true"
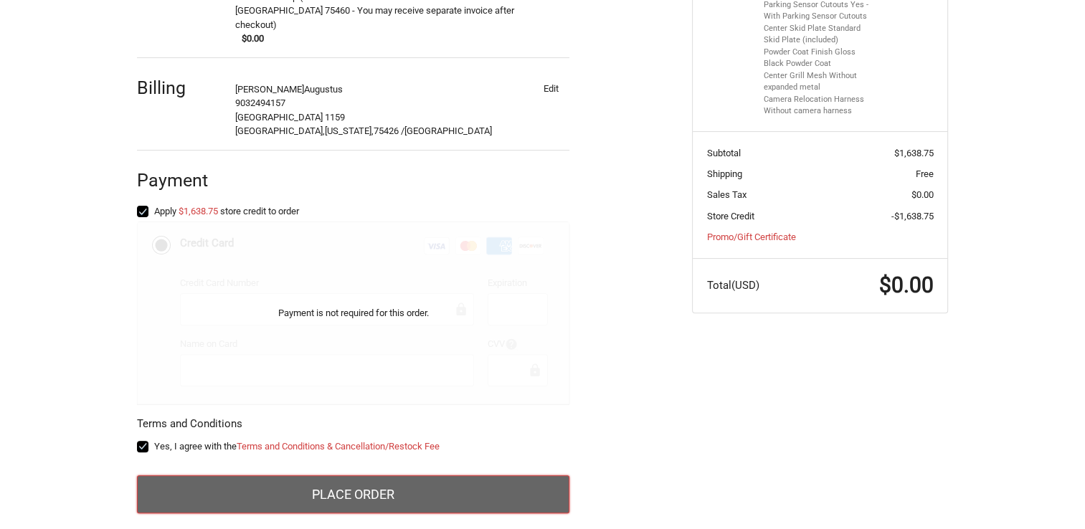
click at [217, 481] on button "Place Order" at bounding box center [353, 494] width 432 height 39
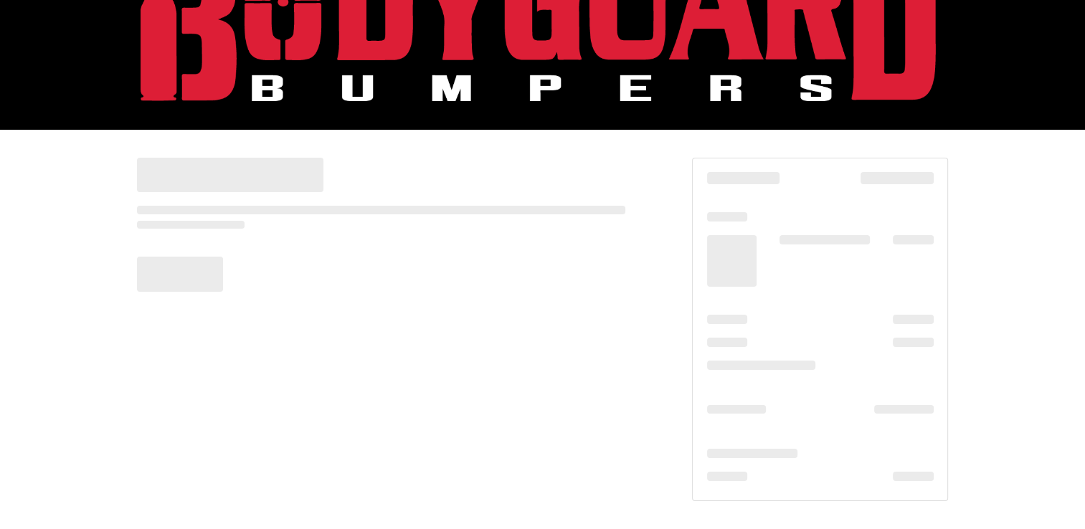
scroll to position [85, 0]
